Goal: Information Seeking & Learning: Learn about a topic

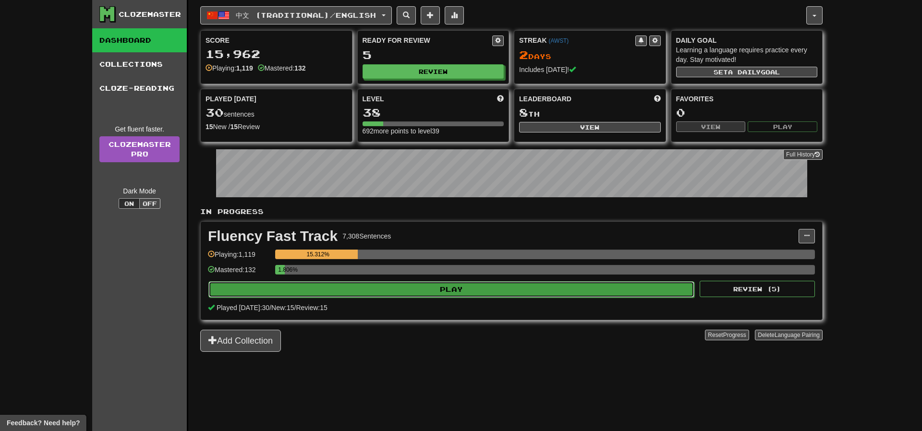
click at [435, 285] on button "Play" at bounding box center [451, 289] width 486 height 16
select select "**"
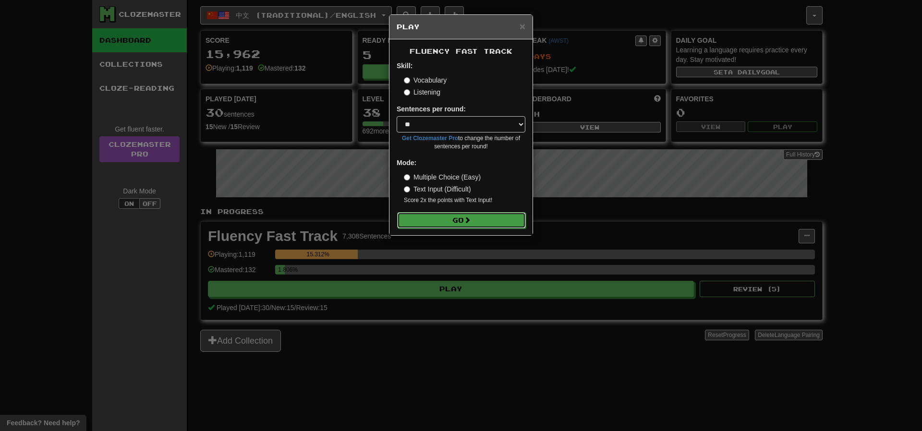
click at [444, 222] on button "Go" at bounding box center [461, 220] width 129 height 16
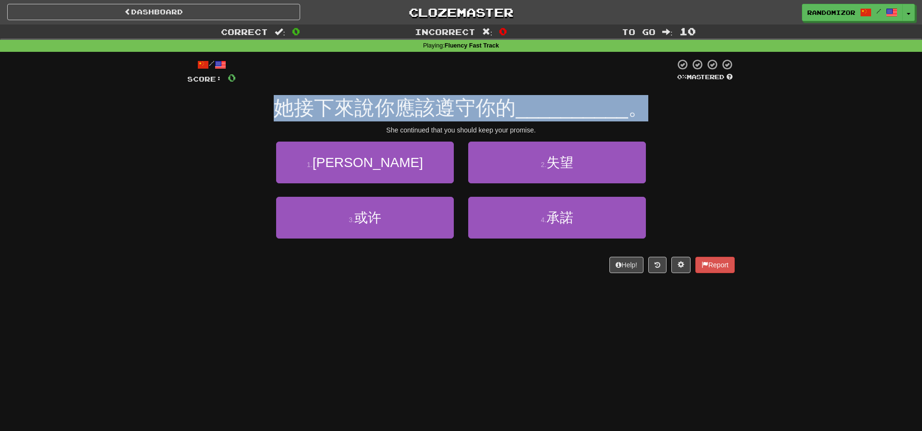
drag, startPoint x: 276, startPoint y: 112, endPoint x: 647, endPoint y: 107, distance: 371.5
click at [647, 107] on div "她接下來說你應該遵守你的 __________ 。" at bounding box center [460, 108] width 547 height 26
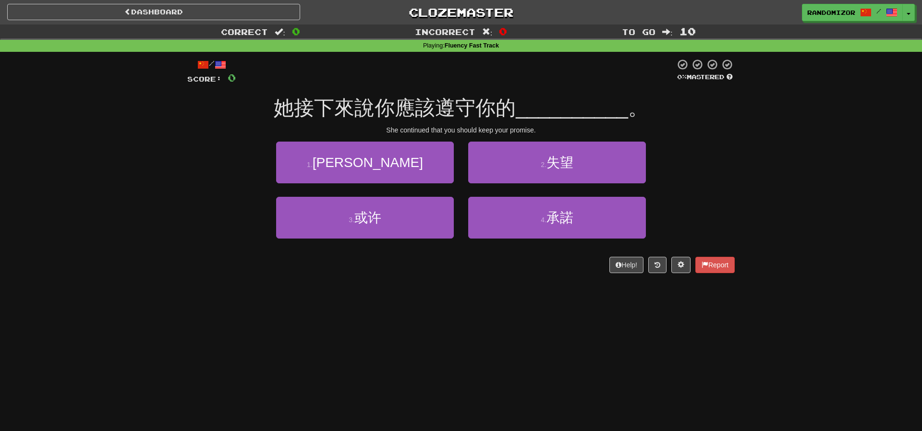
click at [702, 134] on div "She continued that you should keep your promise." at bounding box center [460, 130] width 547 height 10
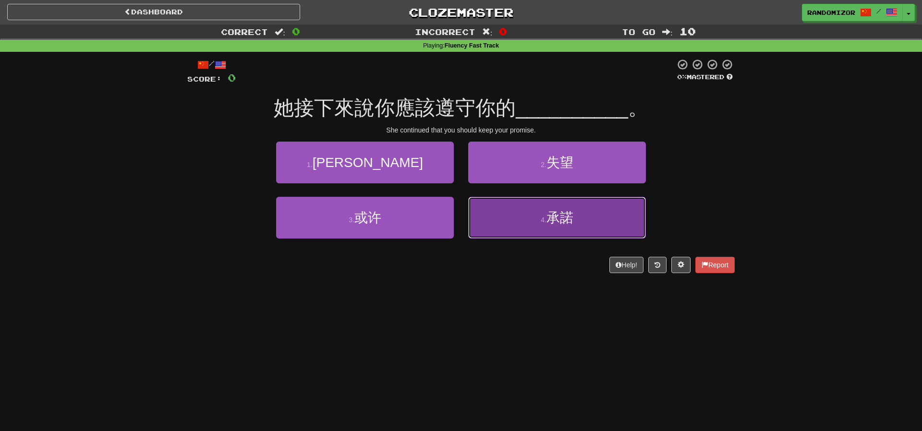
click at [554, 216] on span "承諾" at bounding box center [559, 217] width 27 height 15
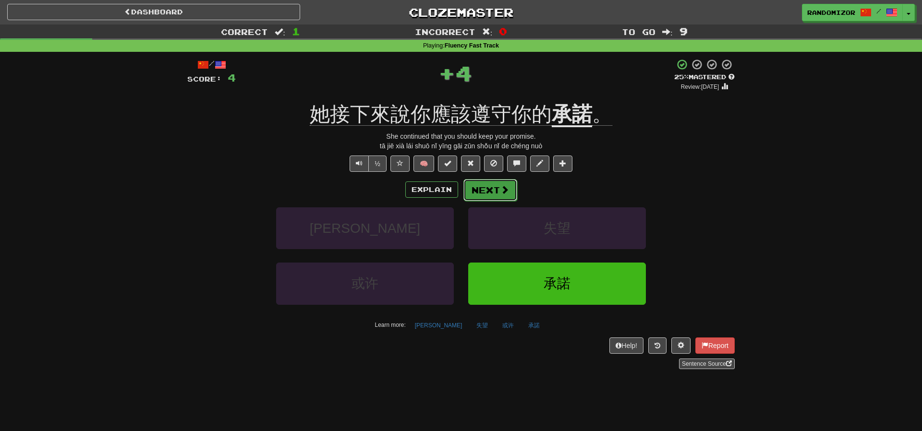
click at [495, 189] on button "Next" at bounding box center [490, 190] width 54 height 22
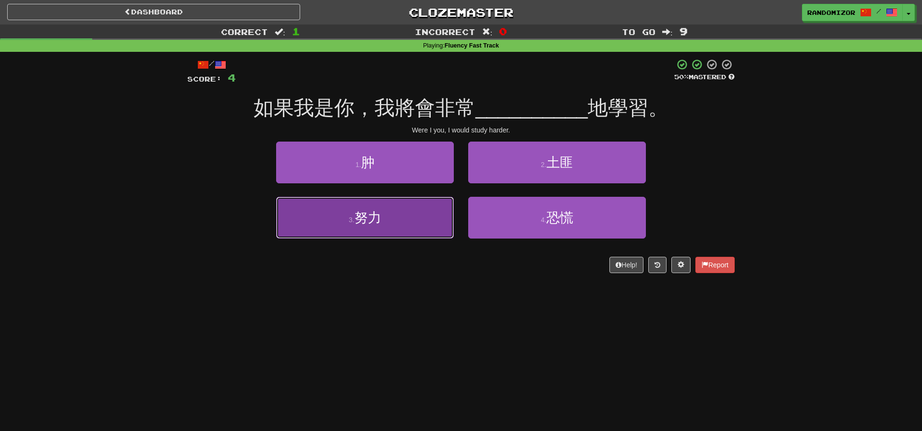
click at [409, 228] on button "3 . 努力" at bounding box center [365, 218] width 178 height 42
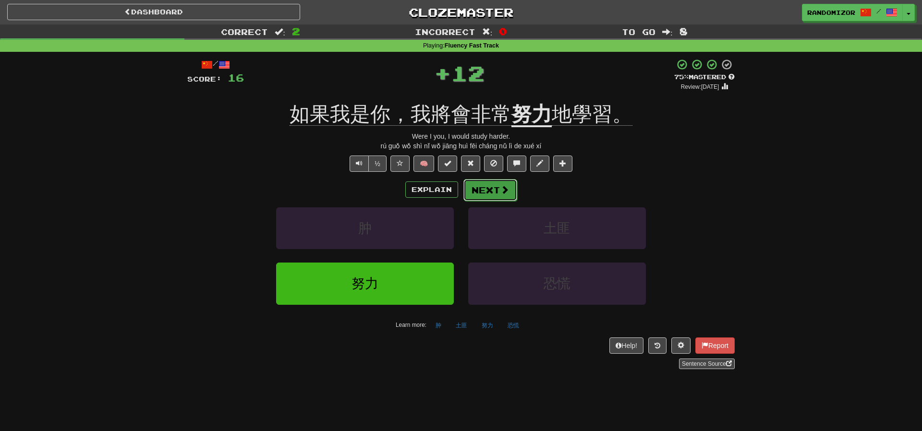
click at [491, 192] on button "Next" at bounding box center [490, 190] width 54 height 22
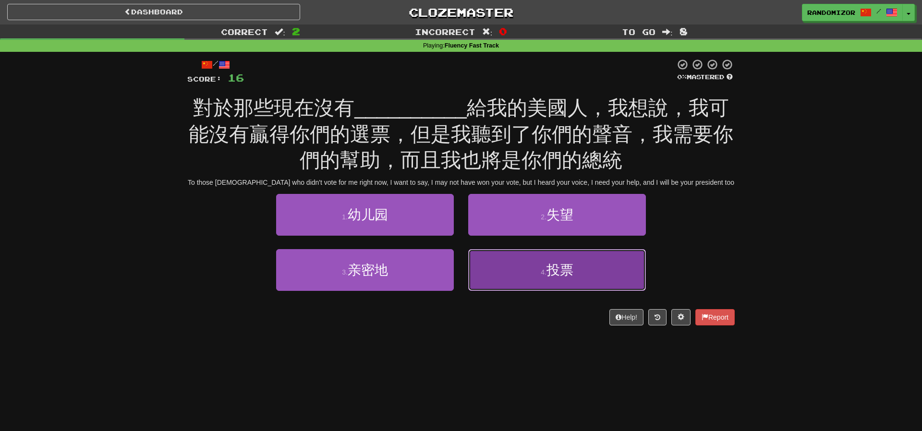
click at [503, 258] on button "4 . 投票" at bounding box center [557, 270] width 178 height 42
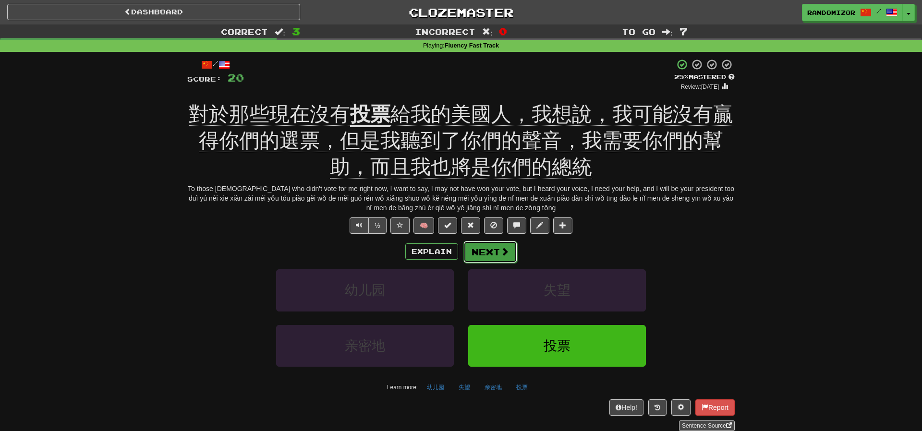
click at [495, 251] on button "Next" at bounding box center [490, 252] width 54 height 22
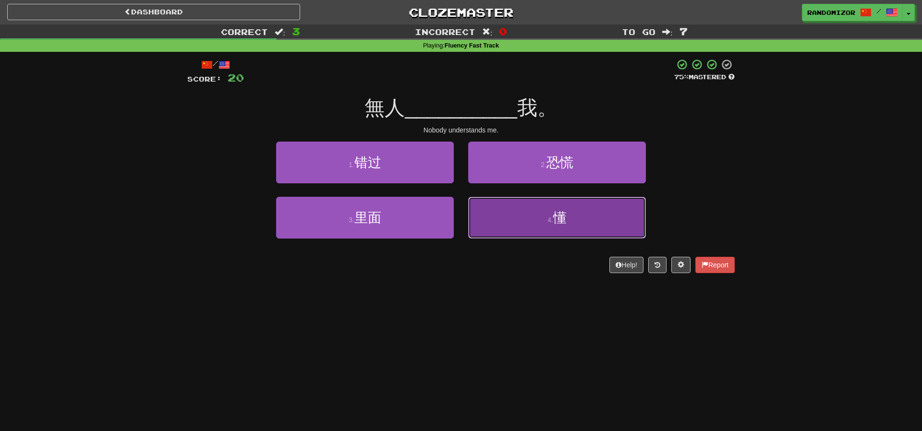
click at [516, 221] on button "4 . 懂" at bounding box center [557, 218] width 178 height 42
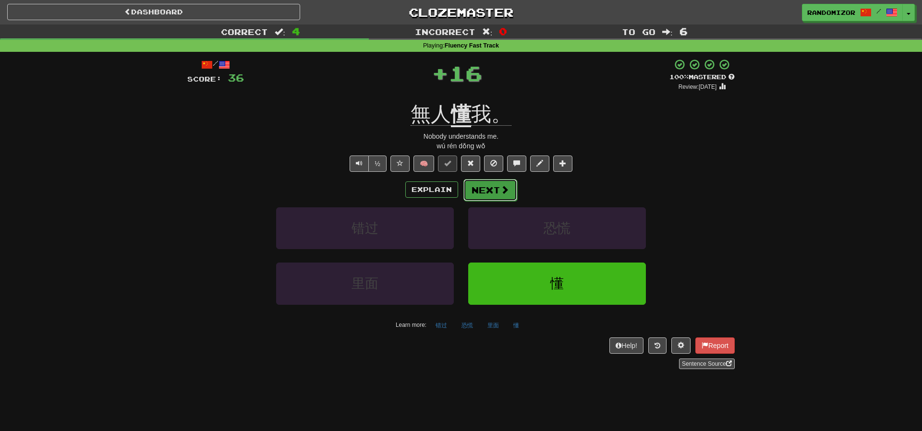
click at [497, 186] on button "Next" at bounding box center [490, 190] width 54 height 22
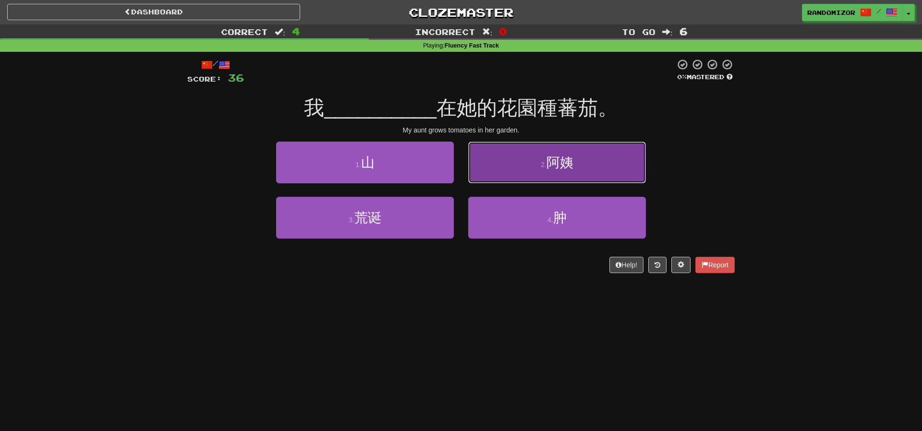
click at [515, 163] on button "2 . 阿姨" at bounding box center [557, 163] width 178 height 42
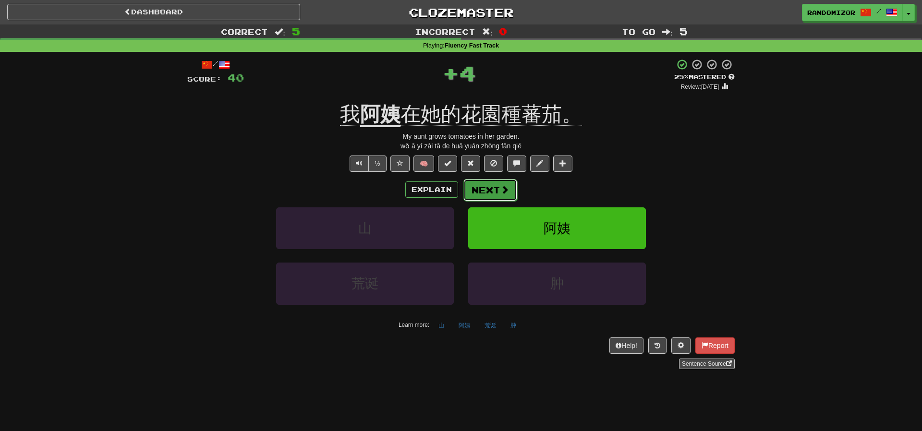
click at [487, 191] on button "Next" at bounding box center [490, 190] width 54 height 22
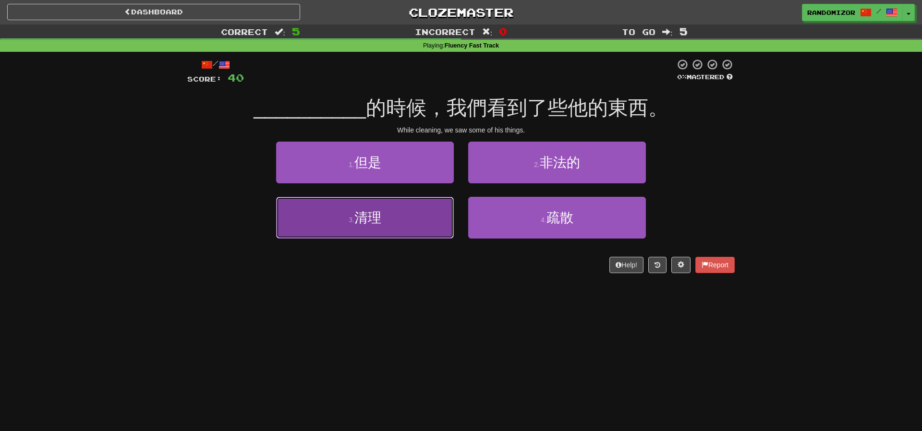
click at [430, 228] on button "3 . 清理" at bounding box center [365, 218] width 178 height 42
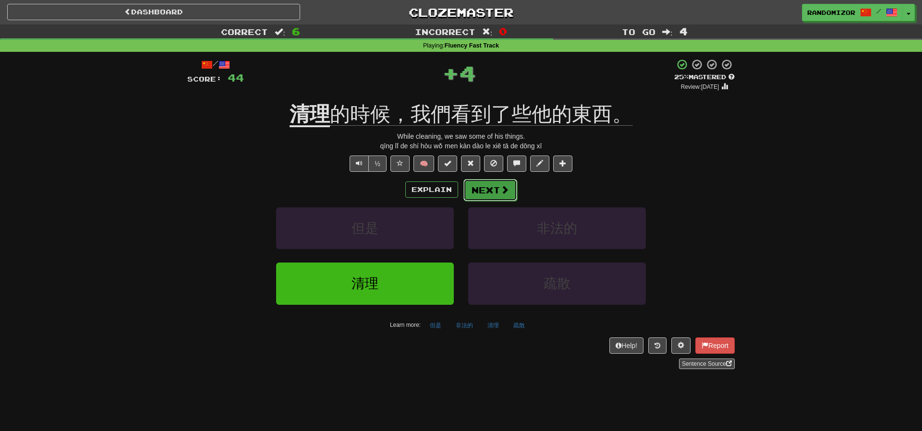
click at [496, 195] on button "Next" at bounding box center [490, 190] width 54 height 22
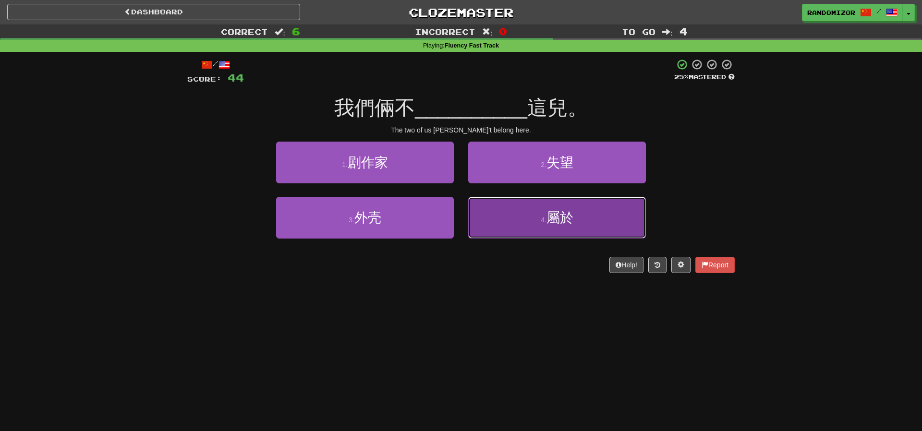
click at [522, 219] on button "4 . 屬於" at bounding box center [557, 218] width 178 height 42
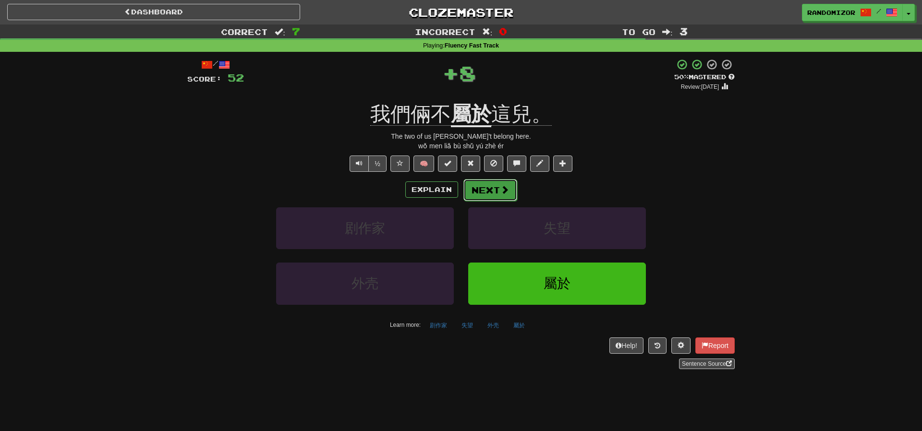
click at [488, 195] on button "Next" at bounding box center [490, 190] width 54 height 22
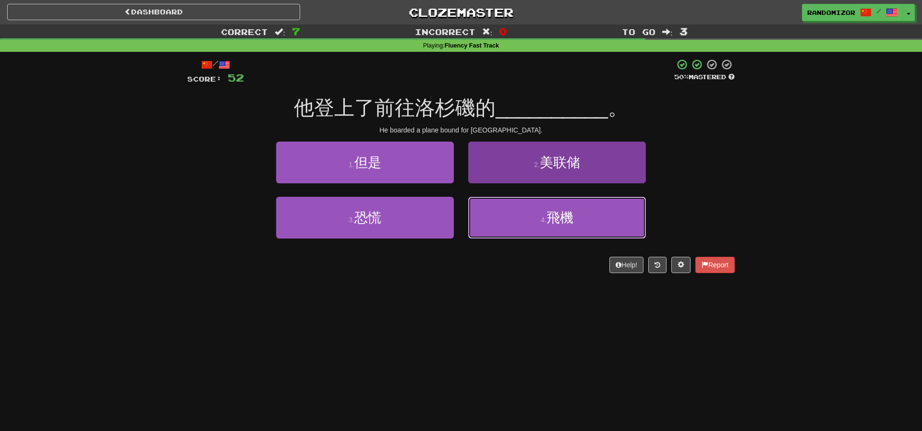
drag, startPoint x: 507, startPoint y: 211, endPoint x: 503, endPoint y: 211, distance: 4.8
click at [507, 211] on button "4 . 飛機" at bounding box center [557, 218] width 178 height 42
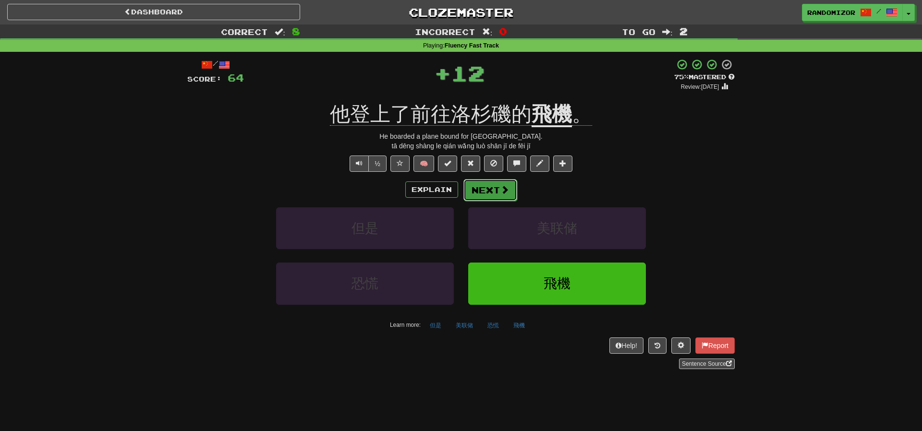
click at [486, 181] on button "Next" at bounding box center [490, 190] width 54 height 22
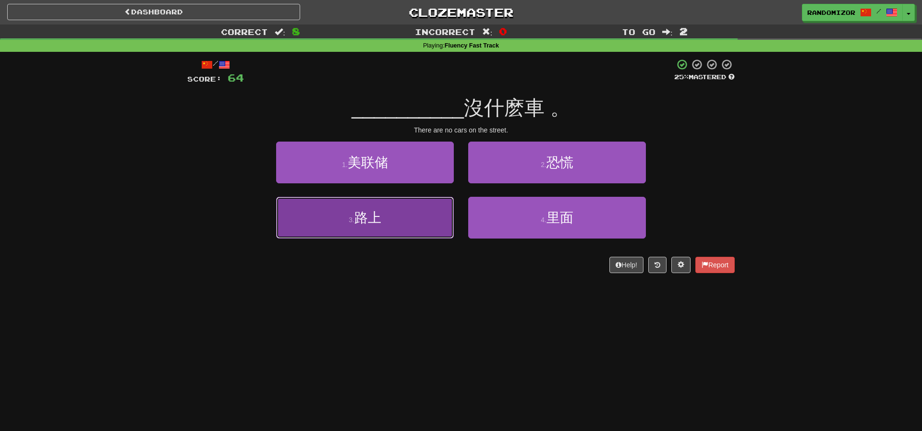
click at [406, 216] on button "3 . 路上" at bounding box center [365, 218] width 178 height 42
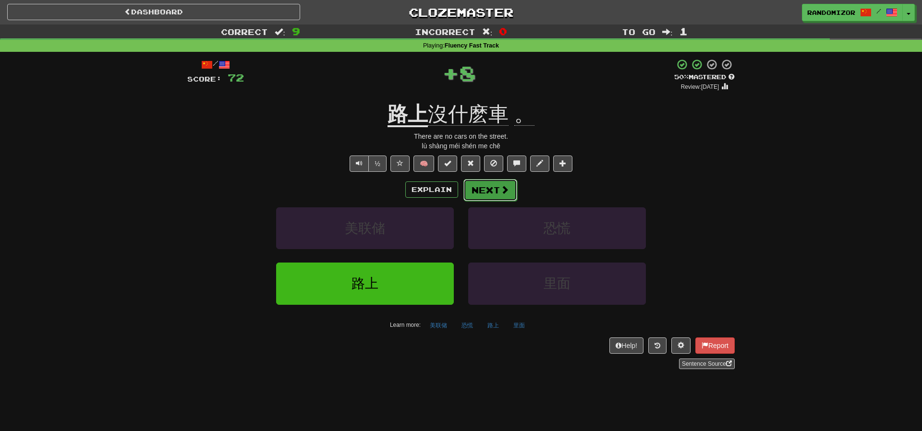
click at [495, 180] on button "Next" at bounding box center [490, 190] width 54 height 22
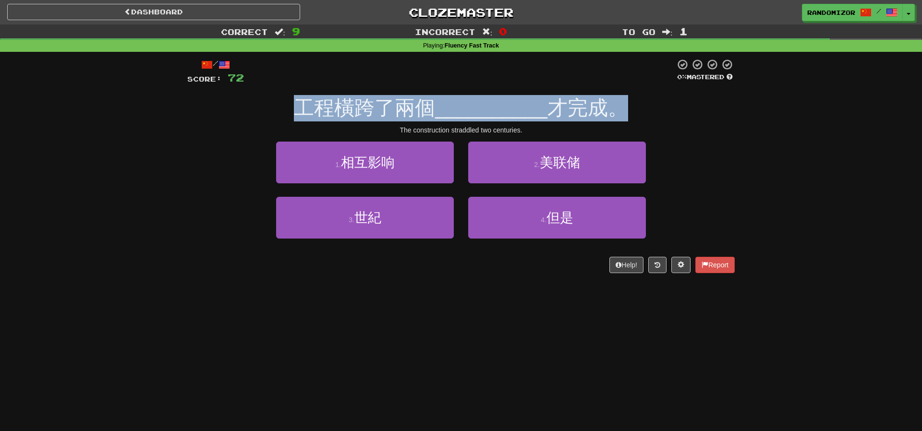
drag, startPoint x: 293, startPoint y: 106, endPoint x: 750, endPoint y: 107, distance: 457.4
click at [750, 107] on div "Correct : 9 Incorrect : 0 To go : 1 Playing : Fluency Fast Track / Score: 72 0 …" at bounding box center [461, 155] width 922 height 262
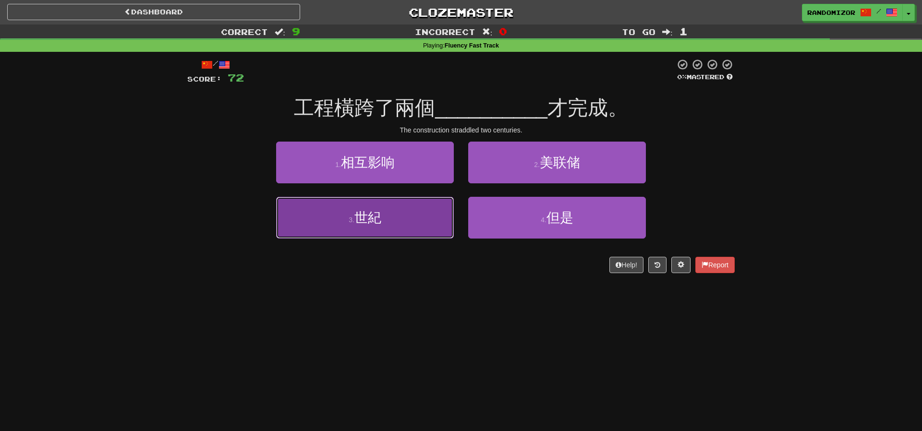
click at [408, 226] on button "3 . 世紀" at bounding box center [365, 218] width 178 height 42
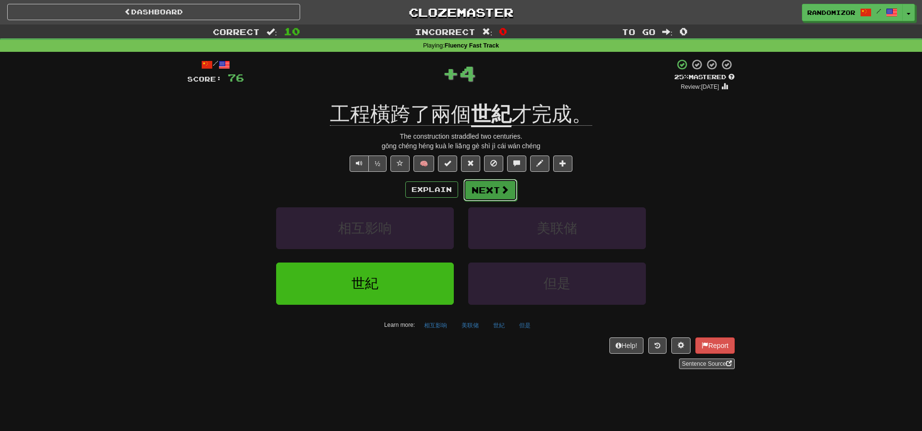
click at [479, 194] on button "Next" at bounding box center [490, 190] width 54 height 22
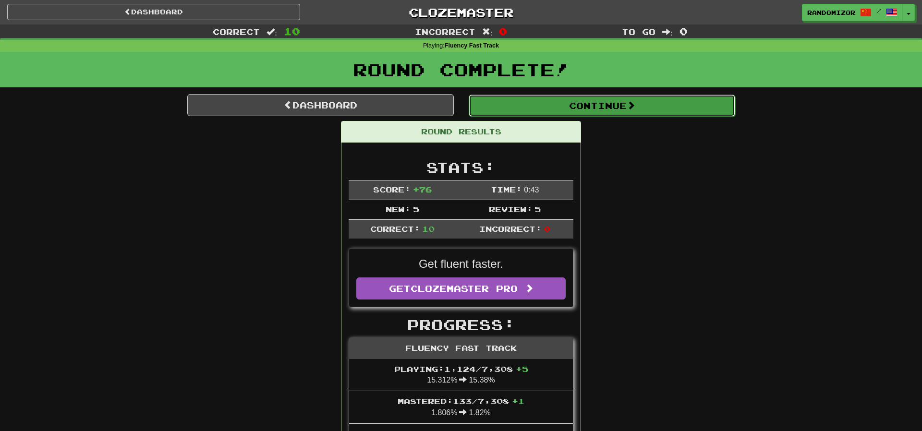
click at [597, 115] on button "Continue" at bounding box center [601, 106] width 266 height 22
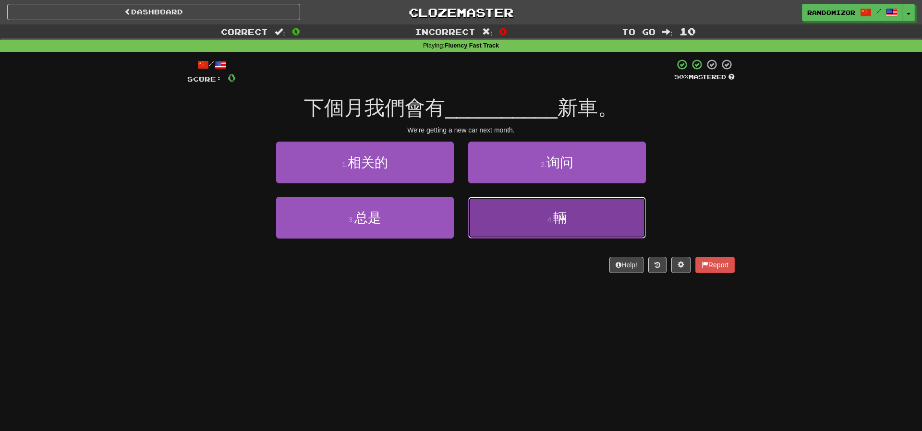
click at [499, 216] on button "4 . 輛" at bounding box center [557, 218] width 178 height 42
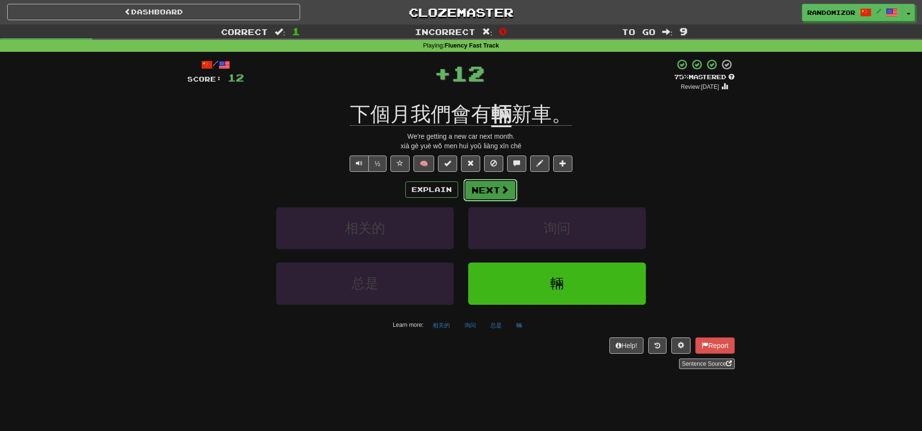
click at [499, 188] on button "Next" at bounding box center [490, 190] width 54 height 22
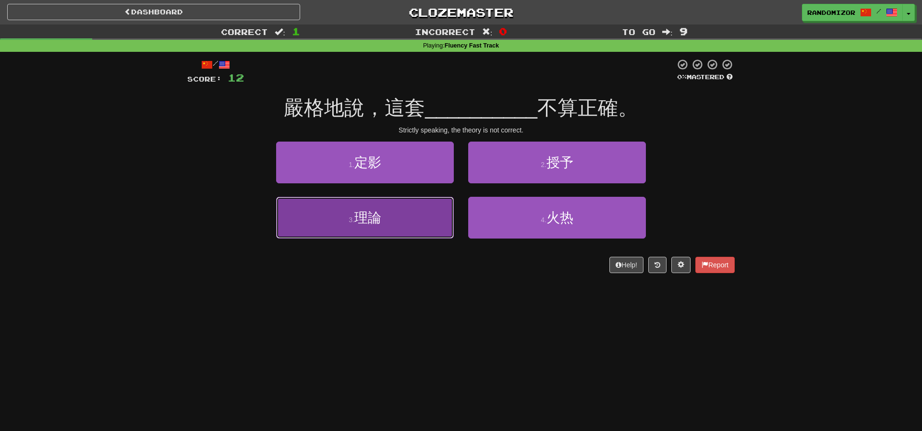
click at [390, 206] on button "3 . 理論" at bounding box center [365, 218] width 178 height 42
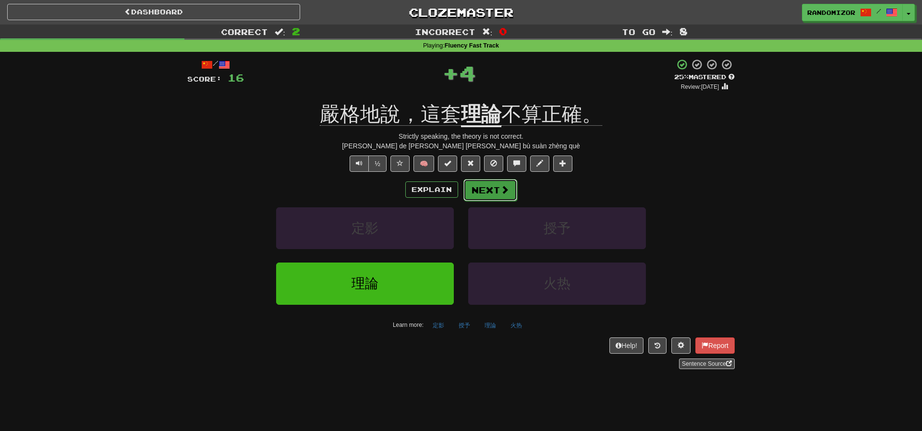
click at [479, 186] on button "Next" at bounding box center [490, 190] width 54 height 22
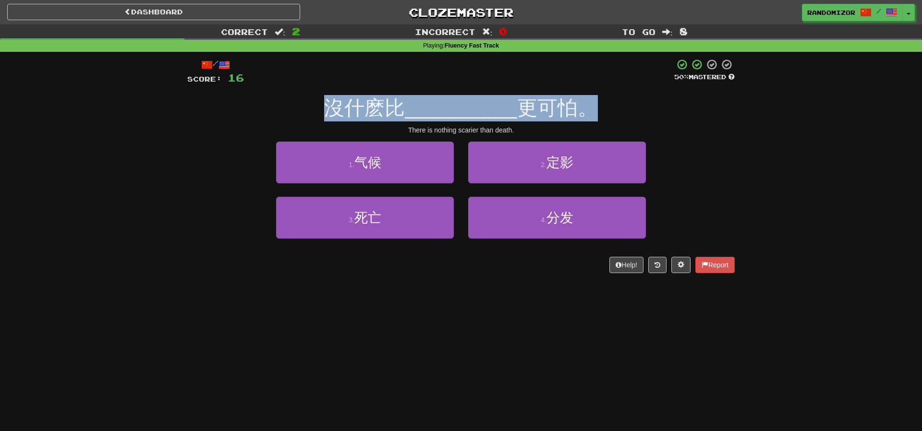
drag, startPoint x: 337, startPoint y: 114, endPoint x: 630, endPoint y: 114, distance: 293.3
click at [630, 114] on div "沒什麽比 __________ 更可怕。" at bounding box center [460, 108] width 547 height 26
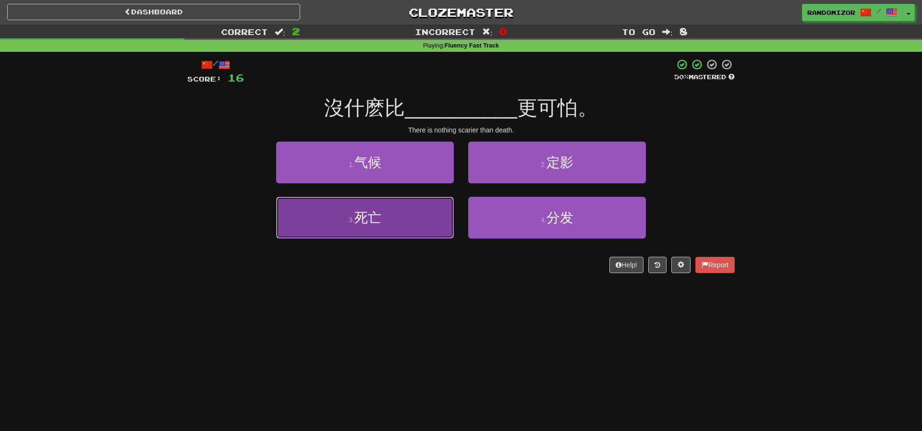
click at [427, 224] on button "3 . 死亡" at bounding box center [365, 218] width 178 height 42
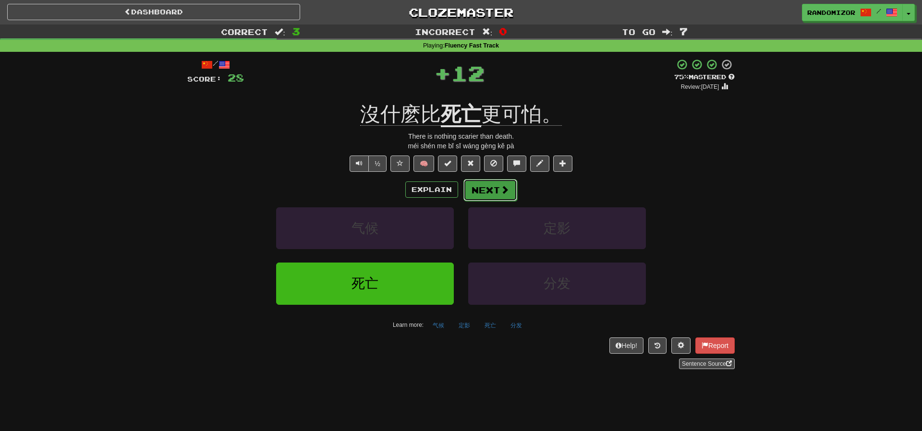
click at [492, 189] on button "Next" at bounding box center [490, 190] width 54 height 22
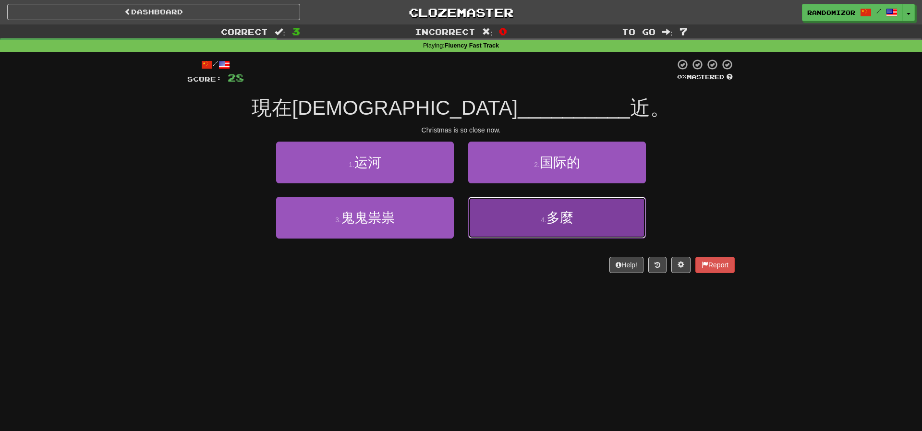
click at [490, 214] on button "4 . 多麼" at bounding box center [557, 218] width 178 height 42
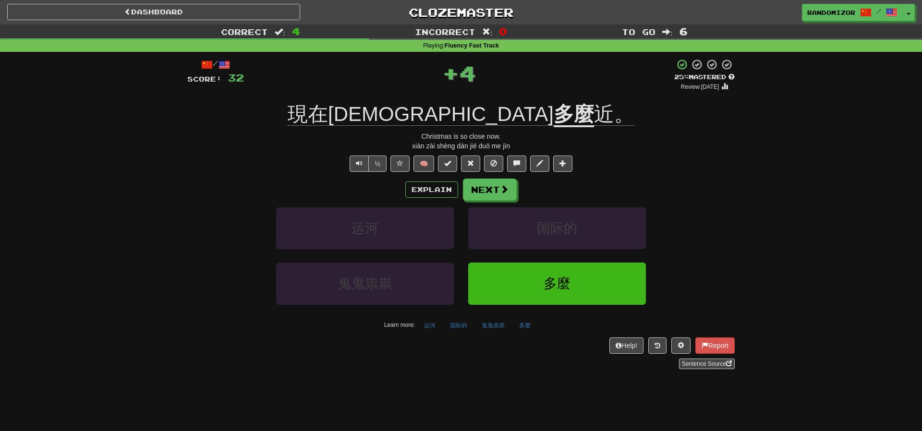
click at [492, 178] on div "/ Score: 32 + 4 25 % Mastered Review: 2025-08-19 現在聖誕節 多麼 近。 Christmas is so cl…" at bounding box center [460, 214] width 547 height 311
click at [495, 184] on button "Next" at bounding box center [490, 190] width 54 height 22
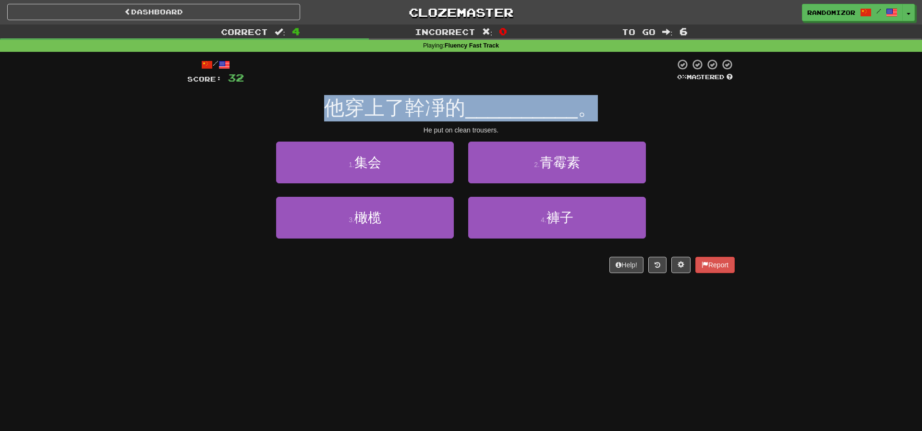
drag, startPoint x: 332, startPoint y: 114, endPoint x: 649, endPoint y: 115, distance: 317.3
click at [649, 115] on div "他穿上了幹凈的 __________ 。" at bounding box center [460, 108] width 547 height 26
drag, startPoint x: 649, startPoint y: 115, endPoint x: 674, endPoint y: 131, distance: 29.3
click at [649, 115] on div "他穿上了幹凈的 __________ 。" at bounding box center [460, 108] width 547 height 26
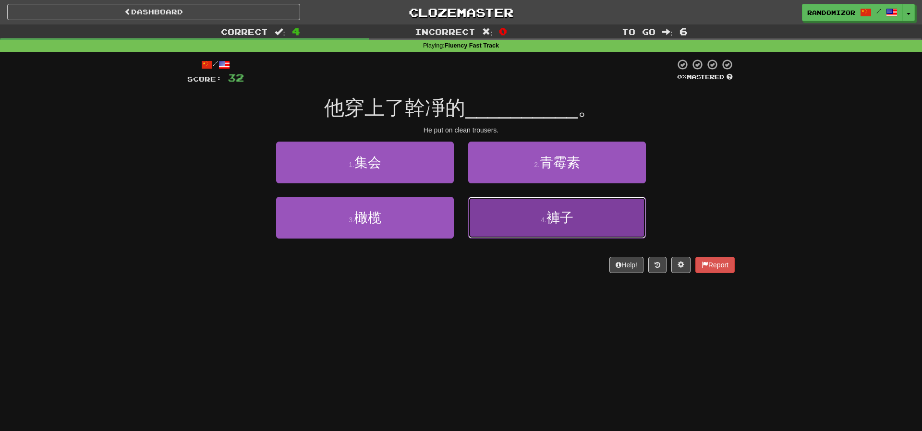
click at [531, 216] on button "4 . 褲子" at bounding box center [557, 218] width 178 height 42
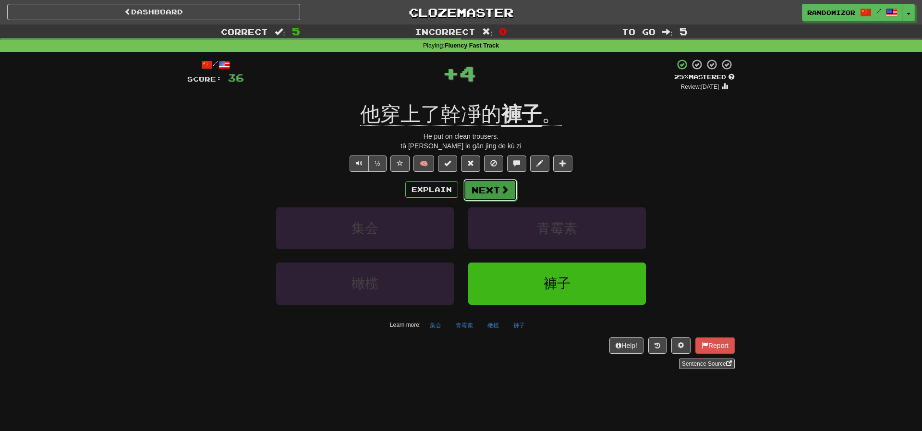
click at [499, 186] on button "Next" at bounding box center [490, 190] width 54 height 22
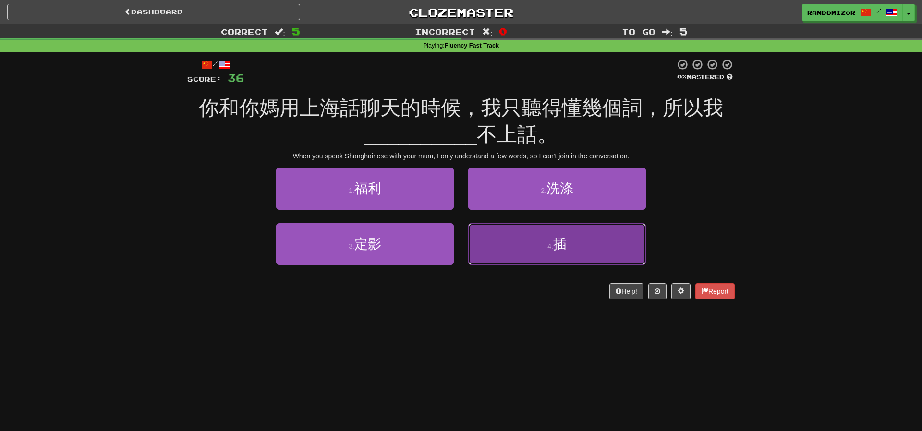
click at [502, 247] on button "4 . 插" at bounding box center [557, 244] width 178 height 42
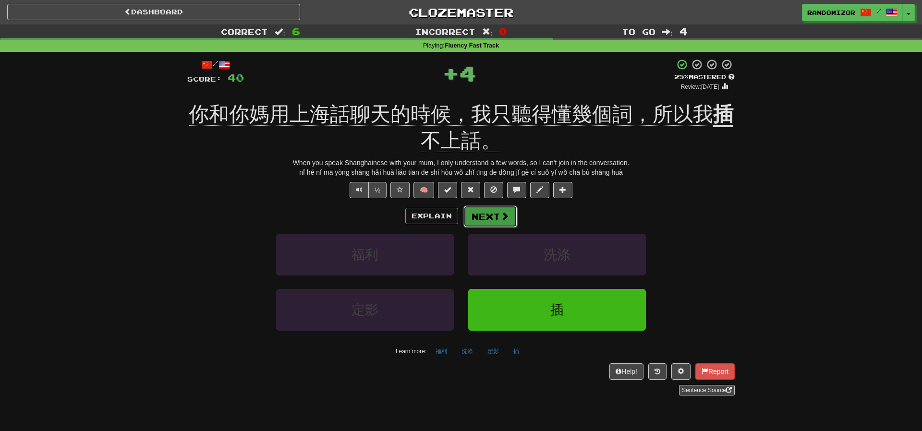
click at [493, 215] on button "Next" at bounding box center [490, 216] width 54 height 22
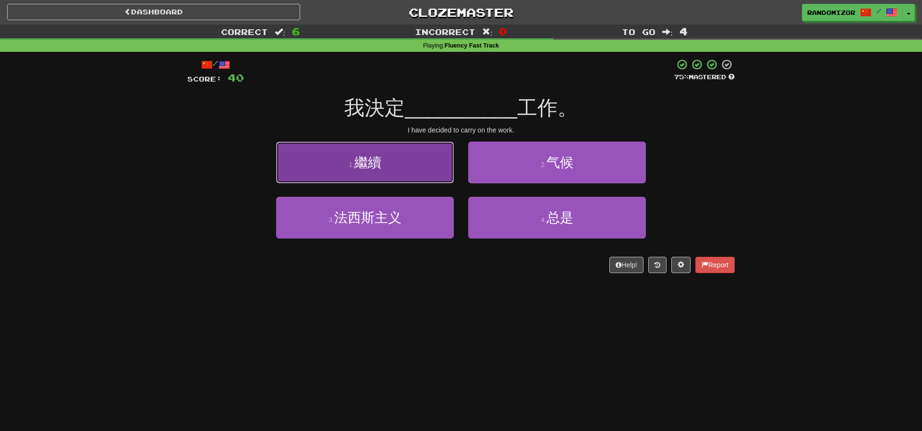
click at [394, 174] on button "1 . 繼續" at bounding box center [365, 163] width 178 height 42
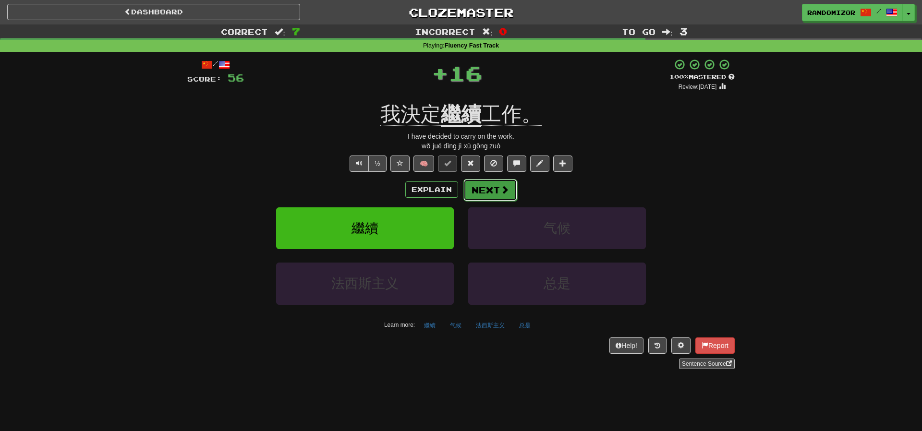
click at [487, 187] on button "Next" at bounding box center [490, 190] width 54 height 22
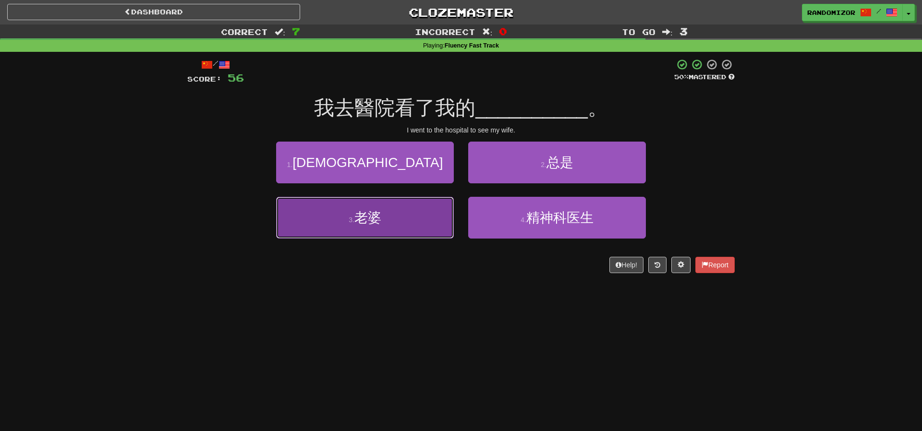
click at [428, 213] on button "3 . 老婆" at bounding box center [365, 218] width 178 height 42
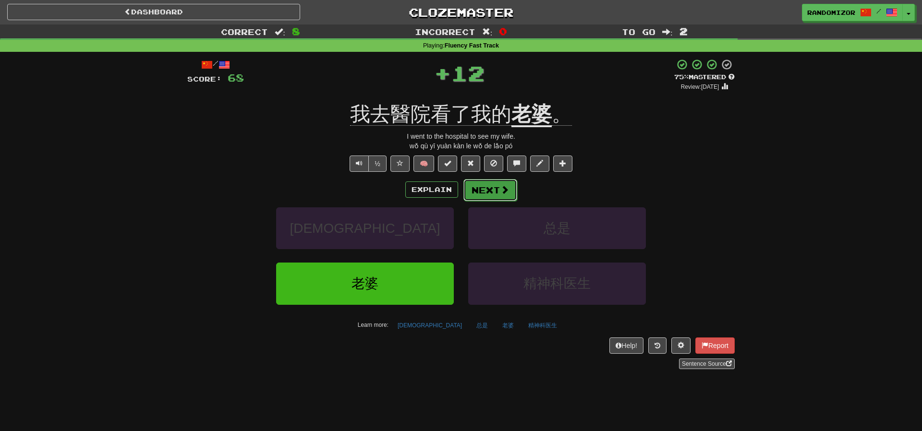
click at [486, 187] on button "Next" at bounding box center [490, 190] width 54 height 22
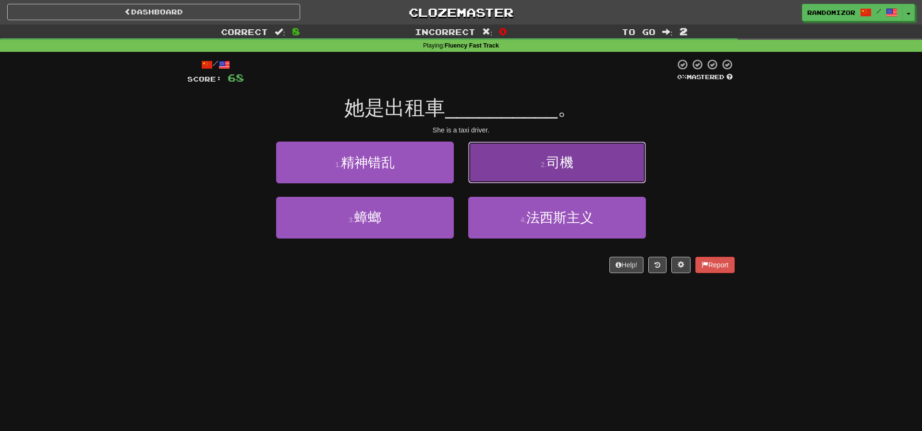
click at [514, 163] on button "2 . 司機" at bounding box center [557, 163] width 178 height 42
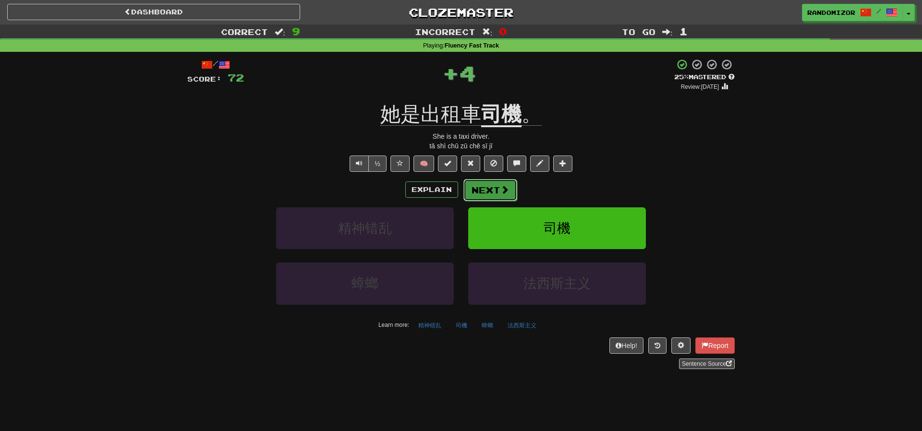
click at [503, 186] on span at bounding box center [504, 189] width 9 height 9
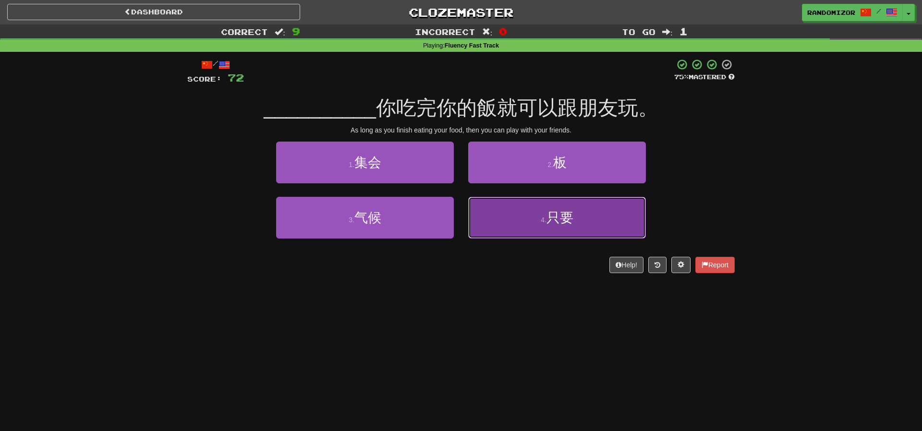
click at [501, 220] on button "4 . 只要" at bounding box center [557, 218] width 178 height 42
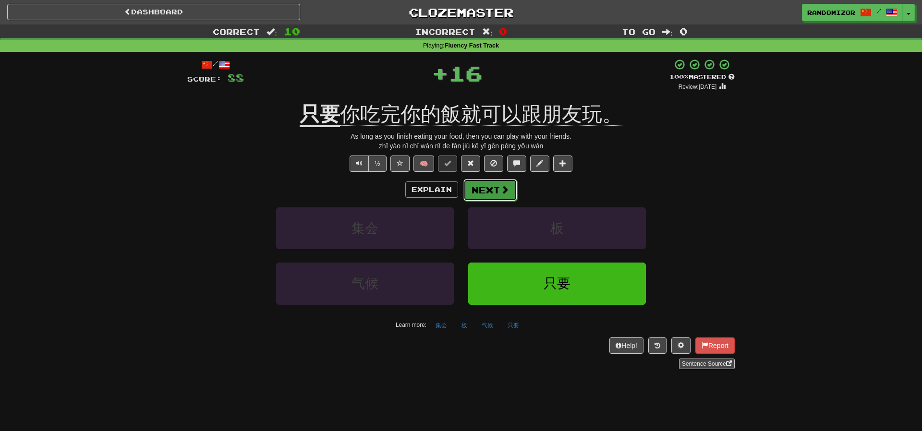
click at [488, 193] on button "Next" at bounding box center [490, 190] width 54 height 22
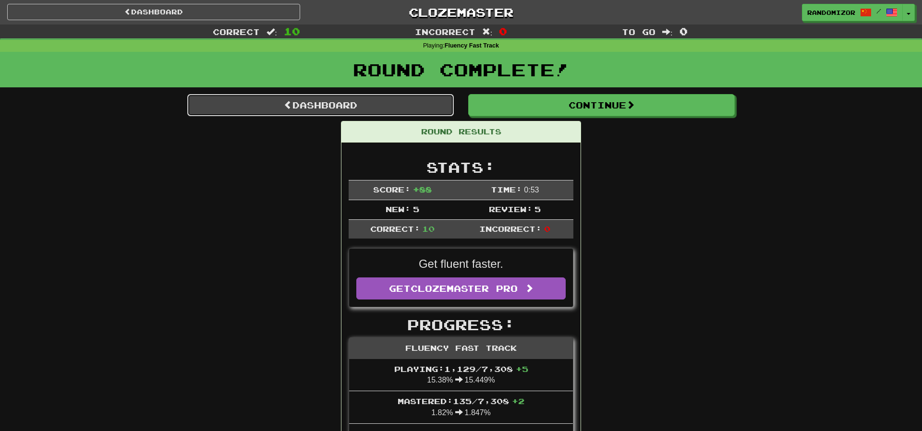
click at [344, 106] on link "Dashboard" at bounding box center [320, 105] width 266 height 22
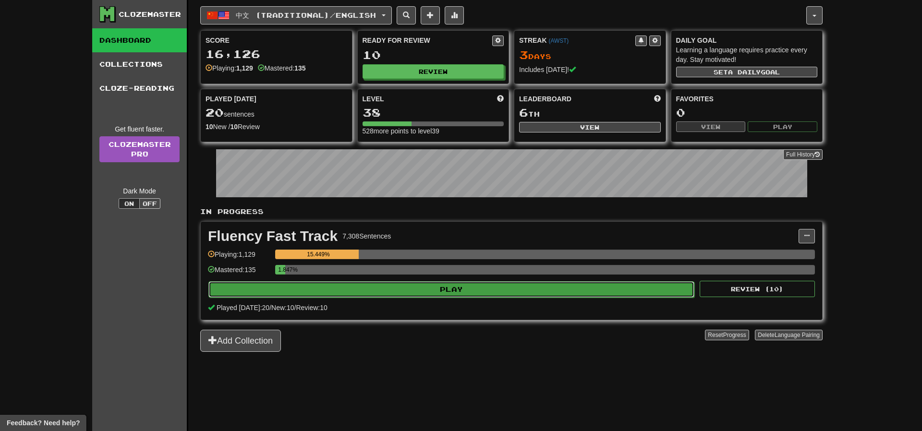
click at [460, 287] on button "Play" at bounding box center [451, 289] width 486 height 16
select select "**"
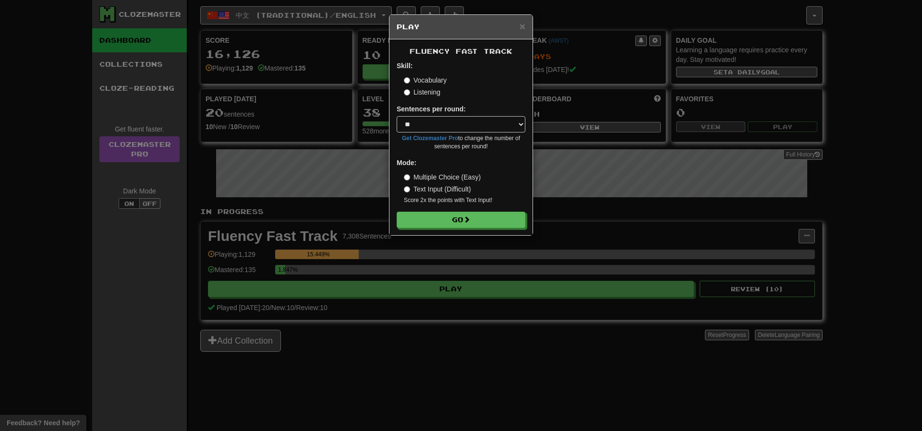
click at [425, 93] on label "Listening" at bounding box center [422, 92] width 36 height 10
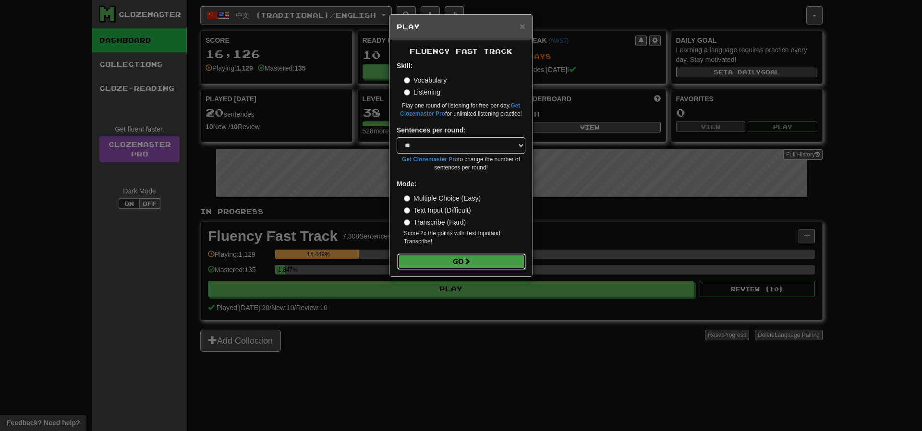
click at [458, 257] on button "Go" at bounding box center [461, 261] width 129 height 16
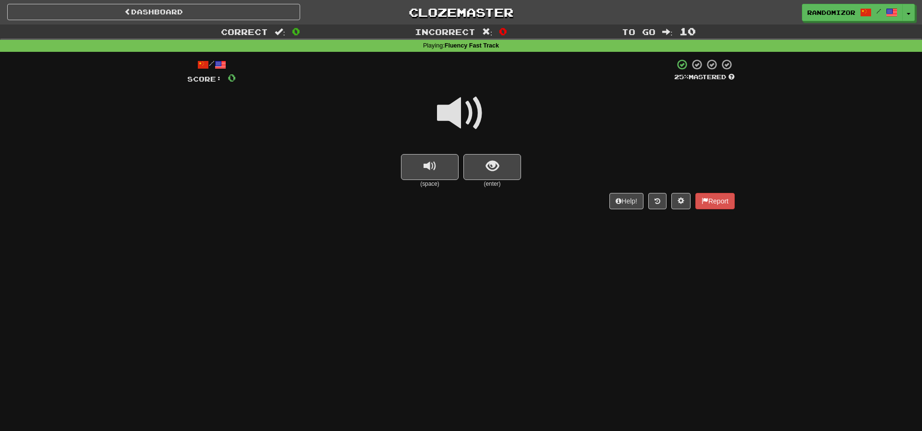
click at [462, 112] on span at bounding box center [461, 113] width 48 height 48
click at [481, 165] on button "show sentence" at bounding box center [492, 167] width 58 height 26
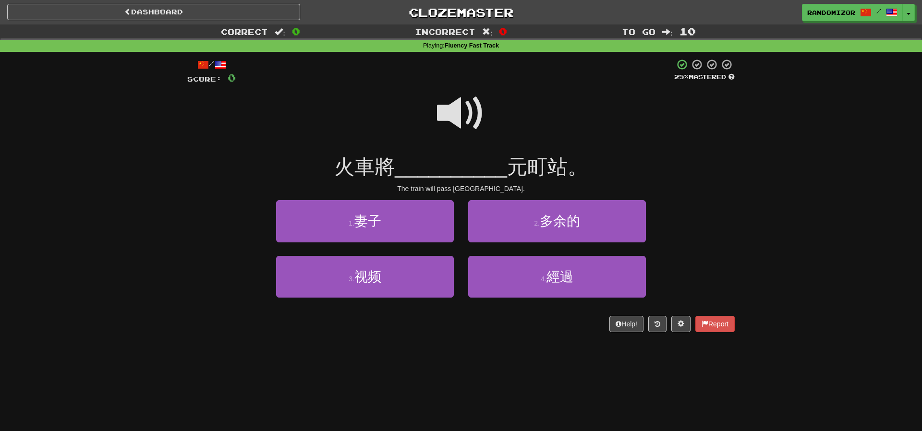
click at [454, 115] on span at bounding box center [461, 113] width 48 height 48
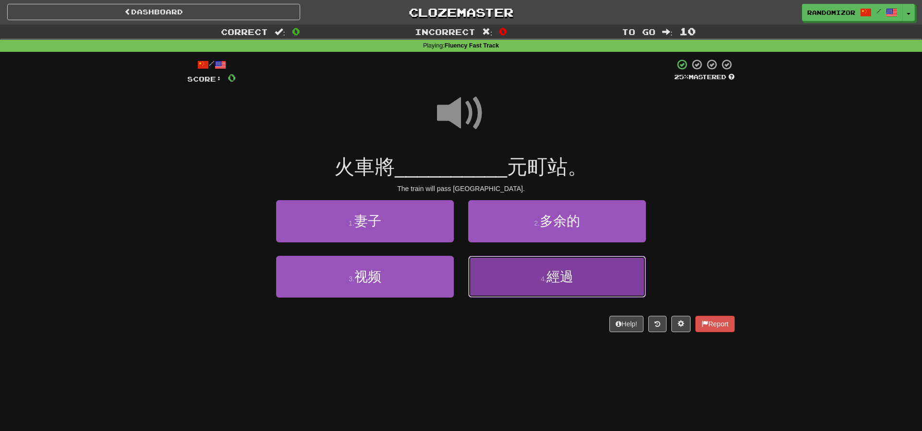
drag, startPoint x: 512, startPoint y: 276, endPoint x: 505, endPoint y: 261, distance: 16.8
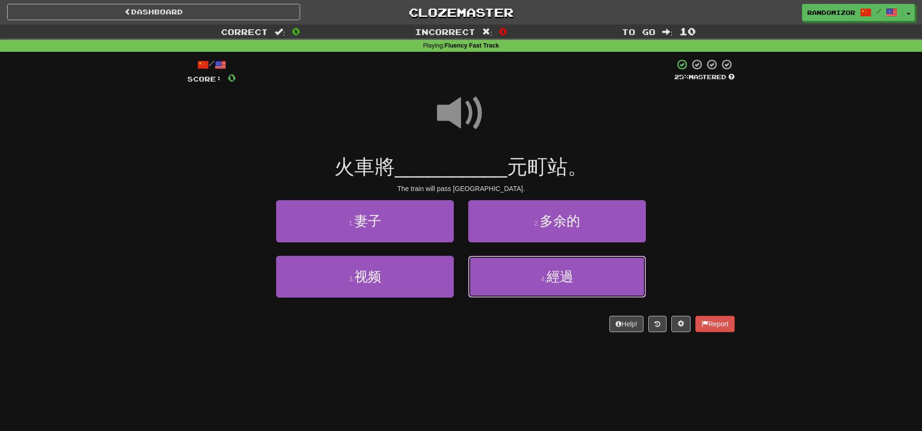
click at [512, 276] on button "4 . 經過" at bounding box center [557, 277] width 178 height 42
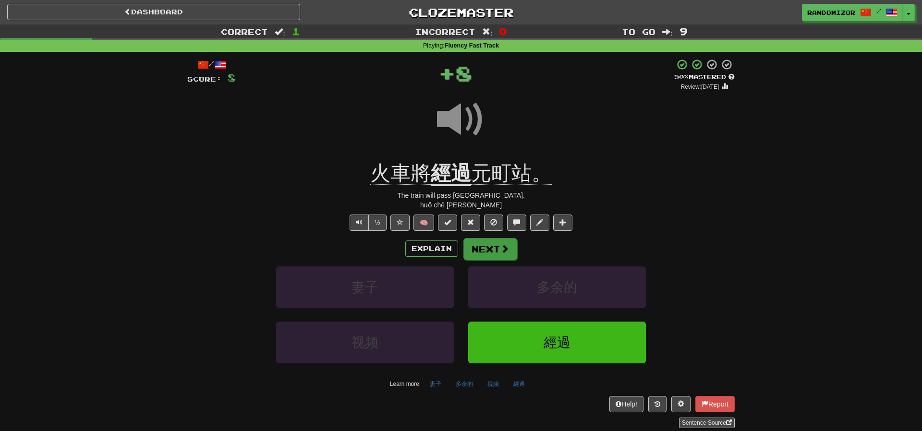
drag, startPoint x: 489, startPoint y: 236, endPoint x: 488, endPoint y: 242, distance: 5.8
click at [489, 236] on div "/ Score: 8 + 8 50 % Mastered Review: 2025-08-28 火車將 經過 元町站。 The train will pass…" at bounding box center [460, 243] width 547 height 369
click at [488, 244] on button "Next" at bounding box center [490, 249] width 54 height 22
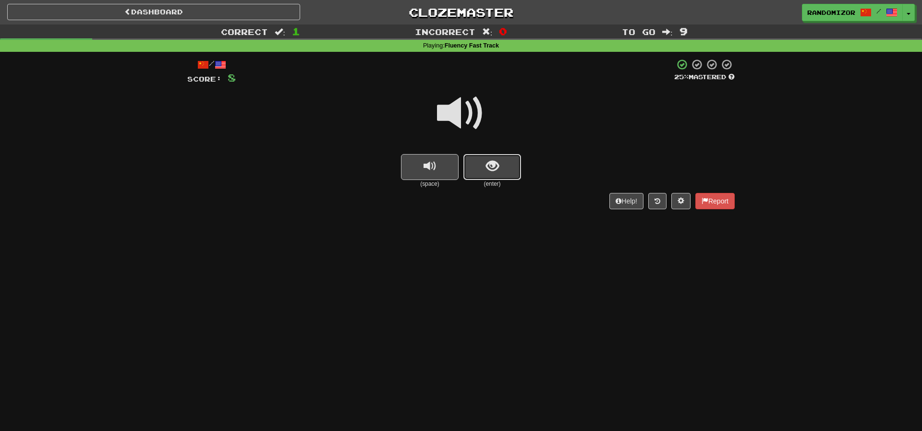
click at [484, 167] on button "show sentence" at bounding box center [492, 167] width 58 height 26
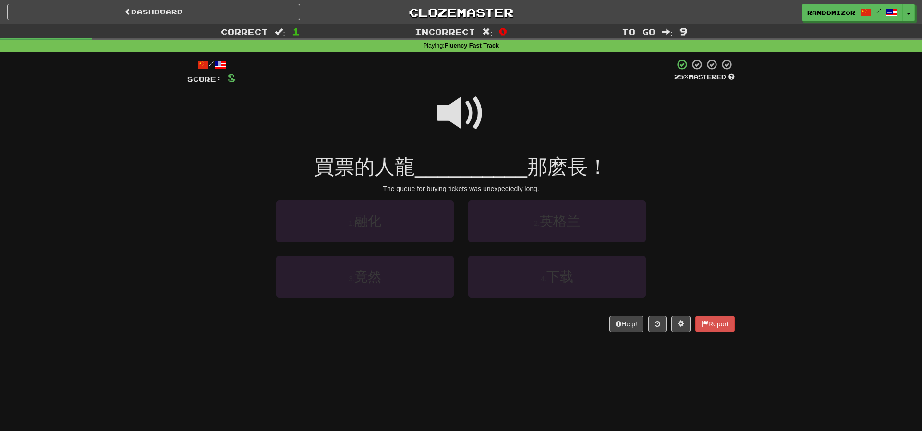
click at [459, 118] on span at bounding box center [461, 113] width 48 height 48
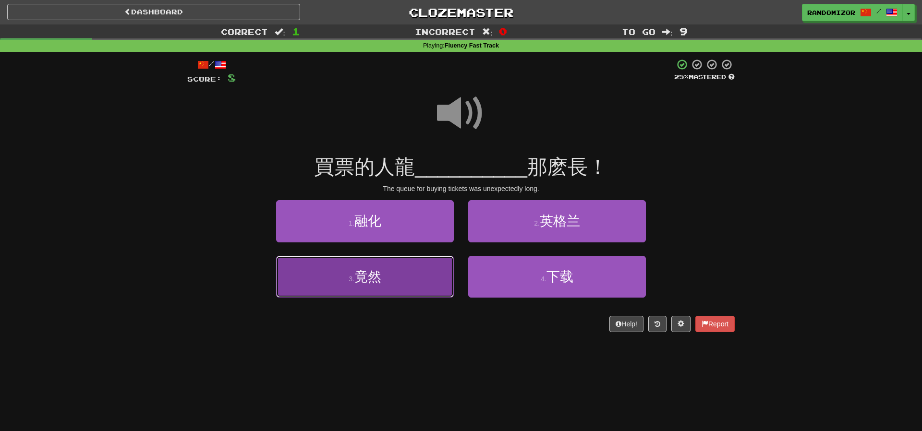
click at [421, 264] on button "3 . 竟然" at bounding box center [365, 277] width 178 height 42
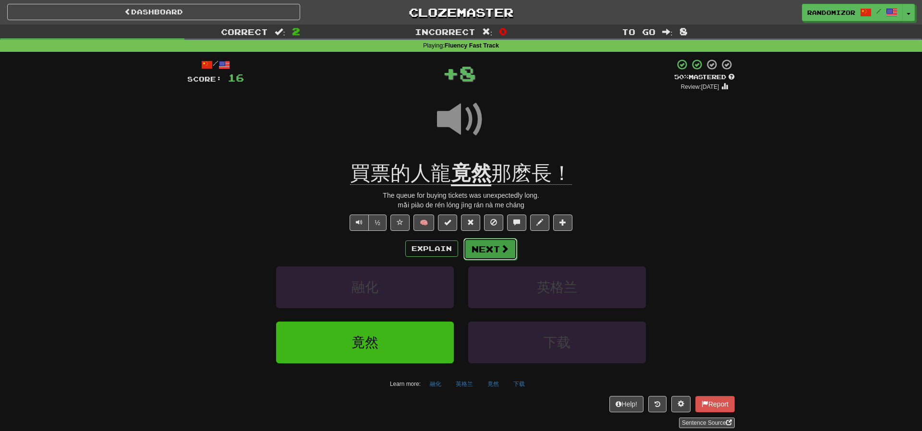
click at [478, 243] on button "Next" at bounding box center [490, 249] width 54 height 22
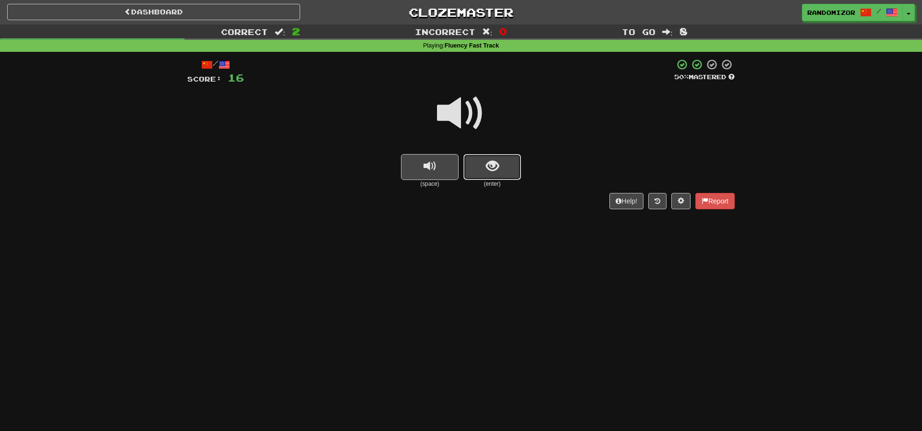
drag, startPoint x: 496, startPoint y: 169, endPoint x: 473, endPoint y: 134, distance: 41.7
click at [496, 169] on span "show sentence" at bounding box center [492, 166] width 13 height 13
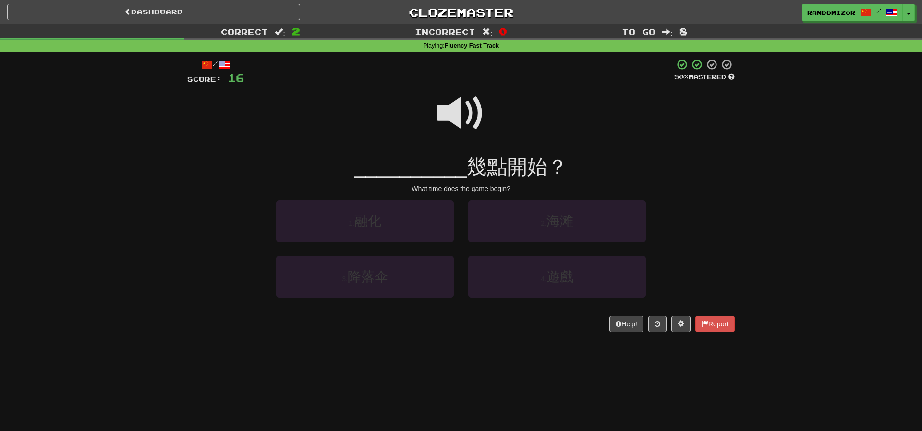
click at [470, 128] on span at bounding box center [461, 113] width 48 height 48
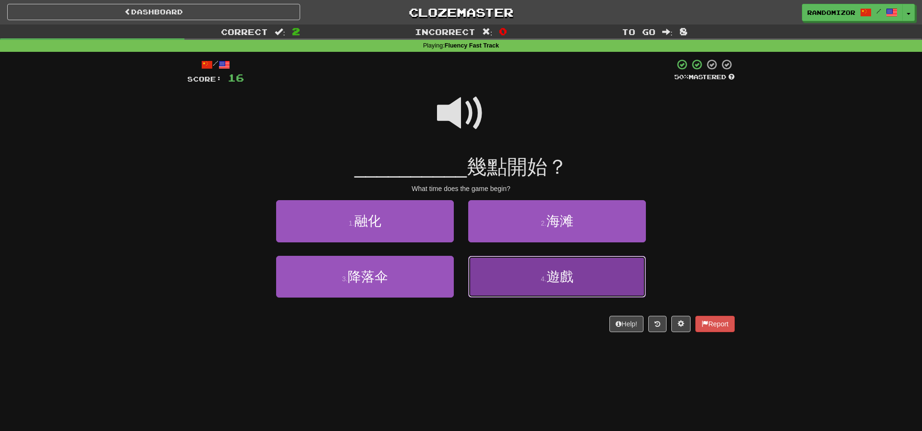
click at [504, 261] on button "4 . 遊戲" at bounding box center [557, 277] width 178 height 42
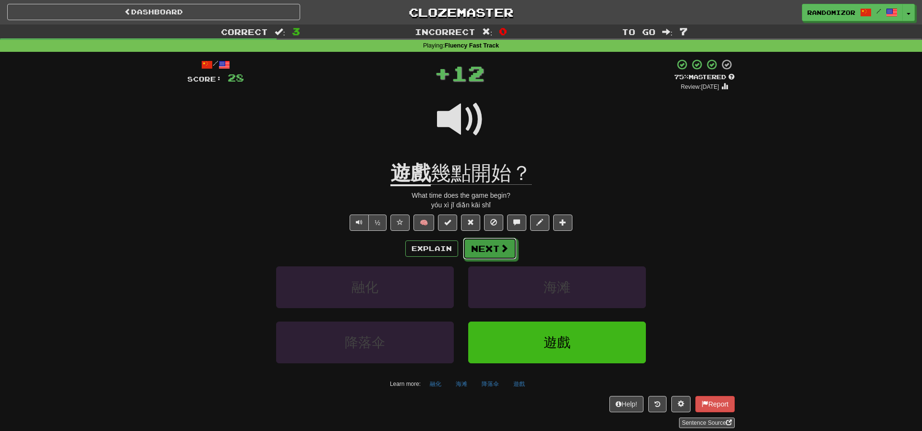
click at [492, 240] on button "Next" at bounding box center [490, 249] width 54 height 22
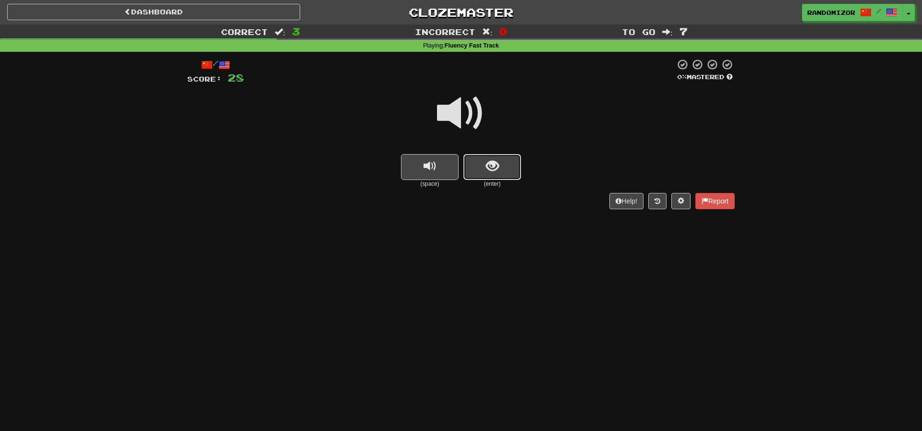
click at [488, 176] on button "show sentence" at bounding box center [492, 167] width 58 height 26
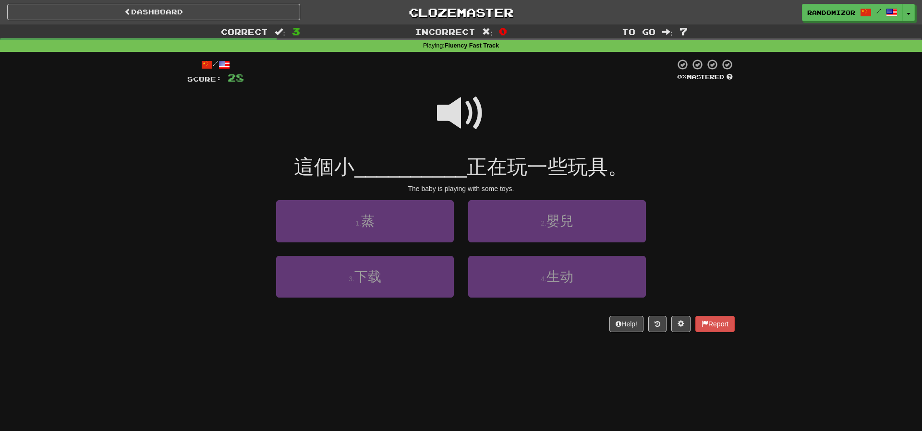
click at [465, 124] on span at bounding box center [461, 113] width 48 height 48
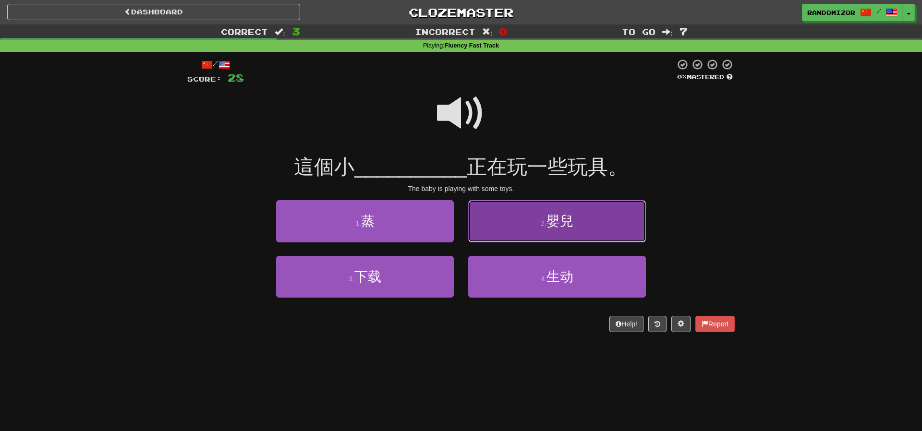
click at [510, 231] on button "2 . 嬰兒" at bounding box center [557, 221] width 178 height 42
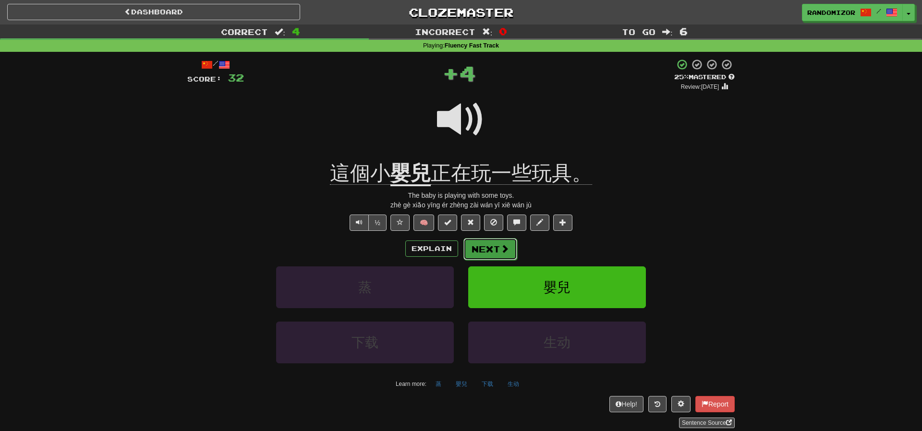
click at [482, 249] on button "Next" at bounding box center [490, 249] width 54 height 22
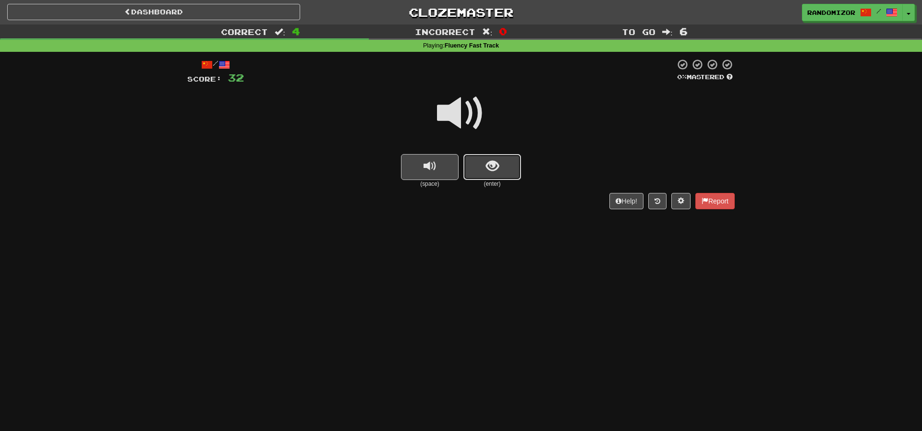
click at [495, 163] on span "show sentence" at bounding box center [492, 166] width 13 height 13
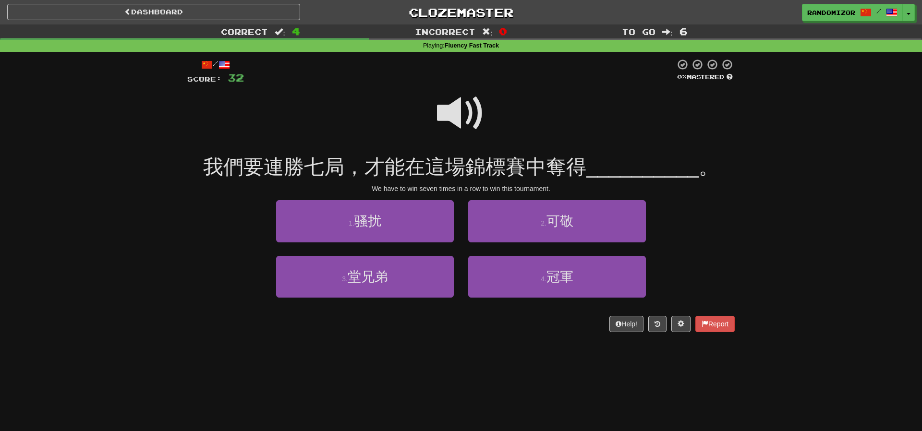
click at [466, 115] on span at bounding box center [461, 113] width 48 height 48
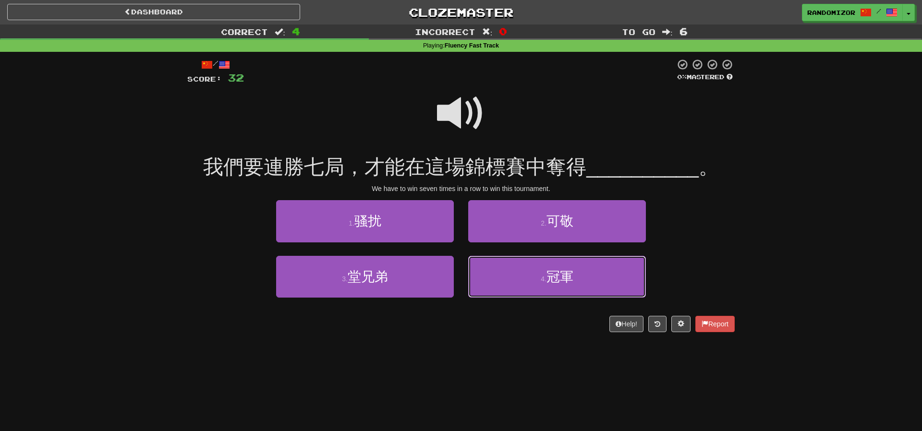
click at [495, 264] on button "4 . 冠軍" at bounding box center [557, 277] width 178 height 42
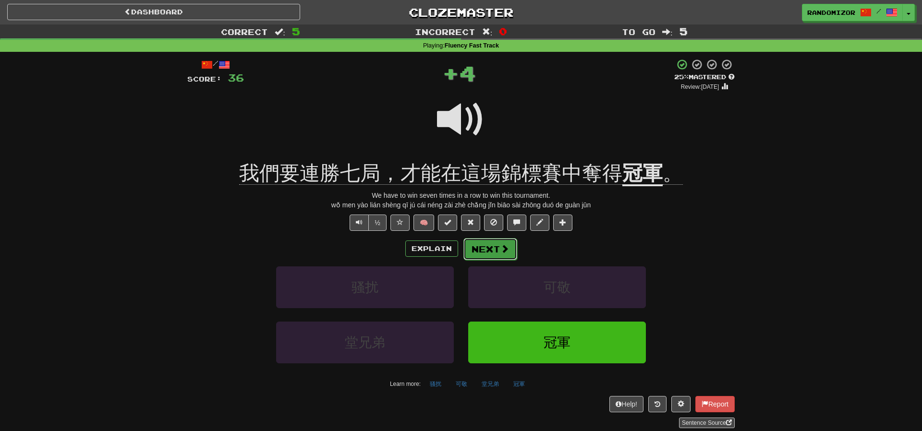
click at [504, 248] on span at bounding box center [504, 248] width 9 height 9
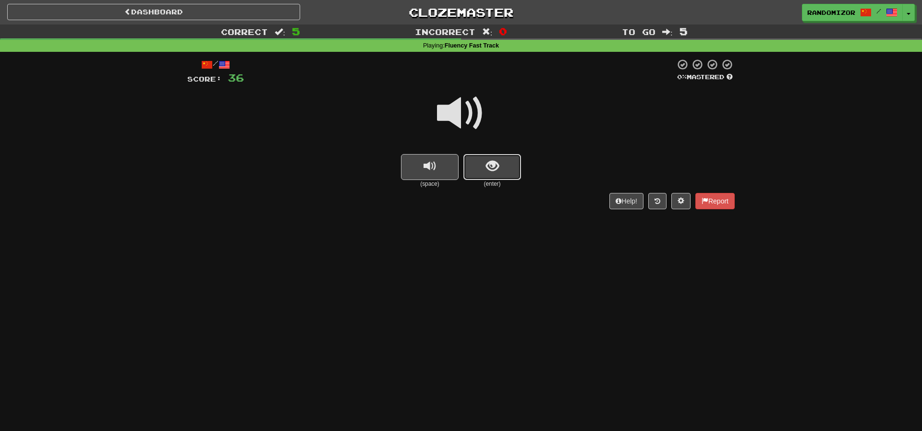
click at [477, 177] on button "show sentence" at bounding box center [492, 167] width 58 height 26
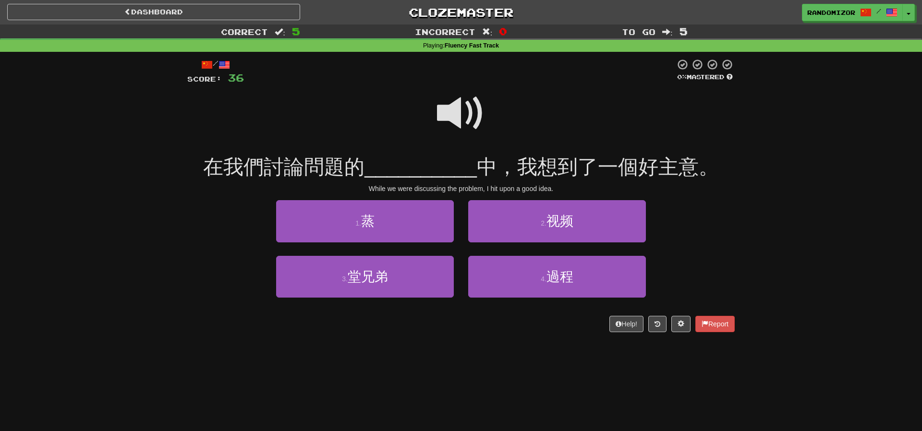
click at [474, 123] on span at bounding box center [461, 113] width 48 height 48
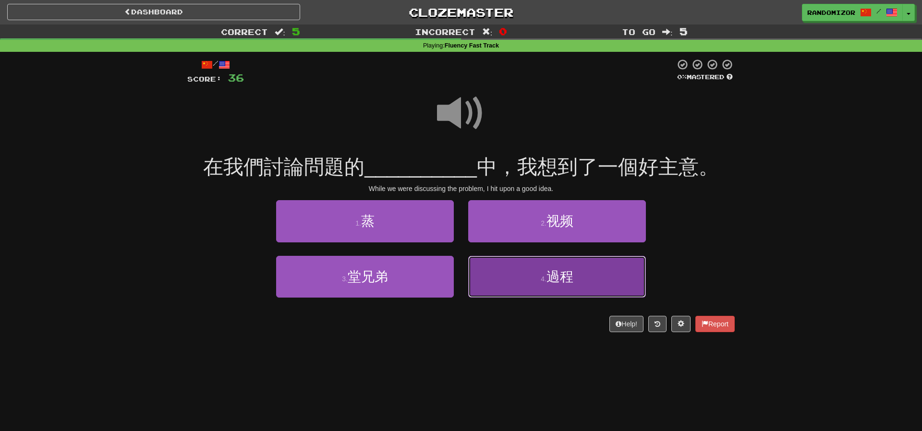
click at [488, 259] on button "4 . 過程" at bounding box center [557, 277] width 178 height 42
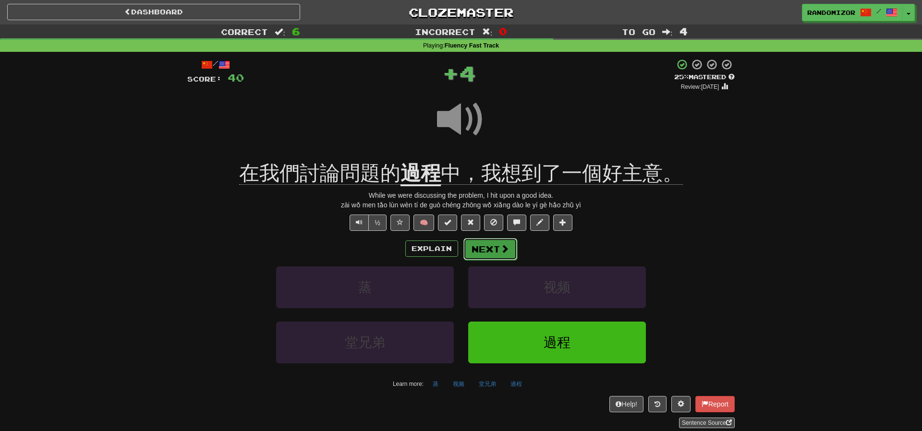
click at [485, 245] on button "Next" at bounding box center [490, 249] width 54 height 22
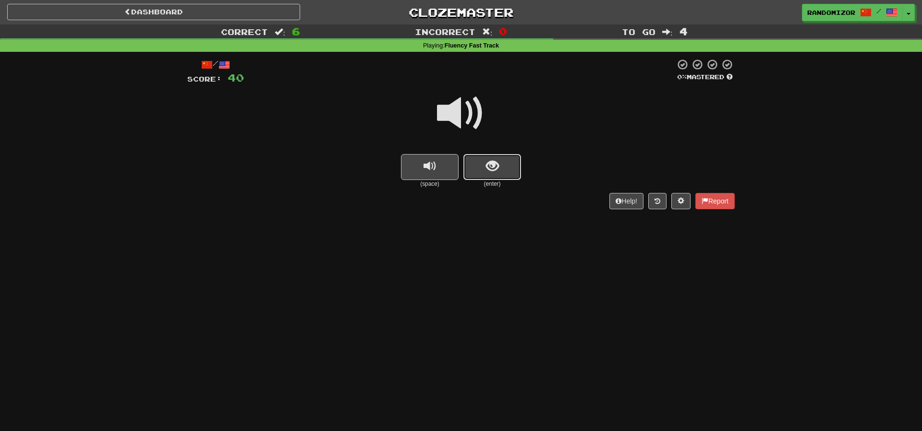
click at [482, 158] on button "show sentence" at bounding box center [492, 167] width 58 height 26
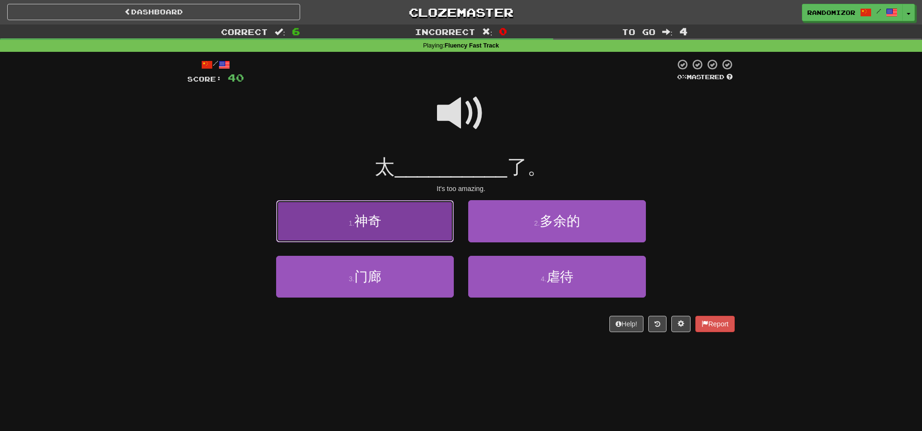
click at [413, 233] on button "1 . 神奇" at bounding box center [365, 221] width 178 height 42
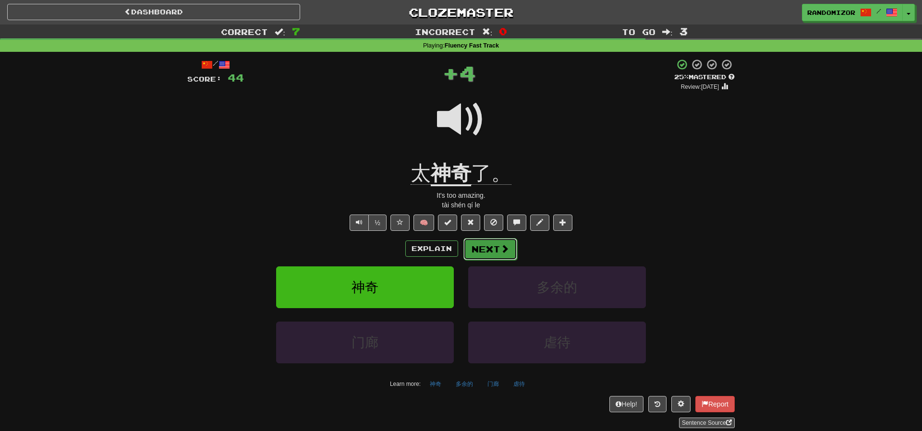
click at [482, 239] on button "Next" at bounding box center [490, 249] width 54 height 22
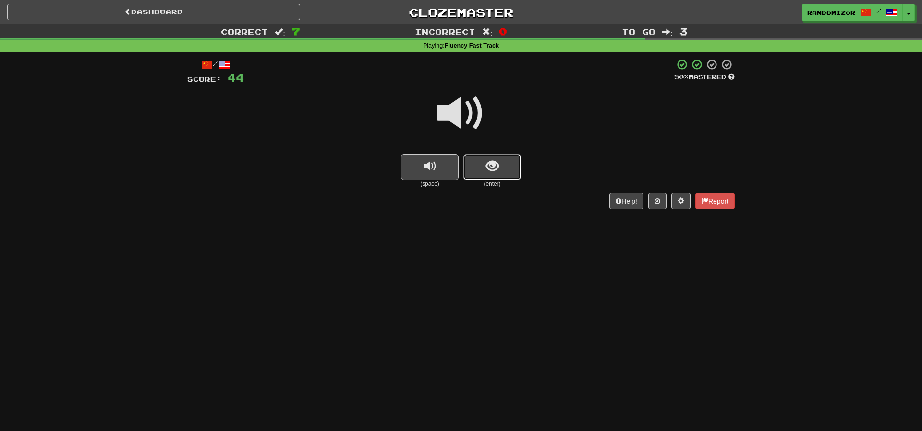
drag, startPoint x: 491, startPoint y: 157, endPoint x: 482, endPoint y: 132, distance: 26.6
click at [491, 157] on button "show sentence" at bounding box center [492, 167] width 58 height 26
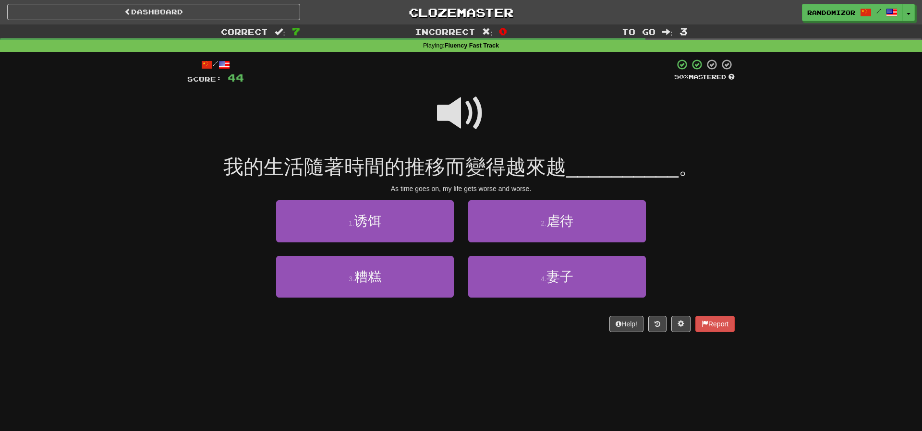
click at [474, 124] on span at bounding box center [461, 113] width 48 height 48
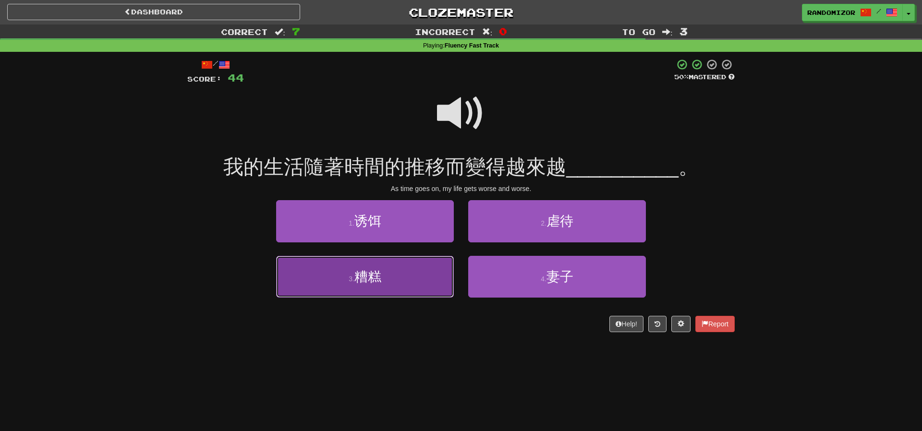
click at [416, 269] on button "3 . 糟糕" at bounding box center [365, 277] width 178 height 42
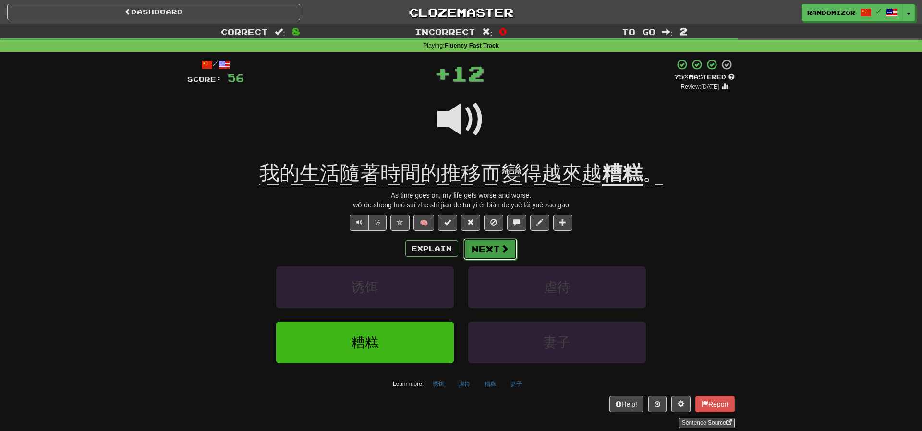
click at [481, 247] on button "Next" at bounding box center [490, 249] width 54 height 22
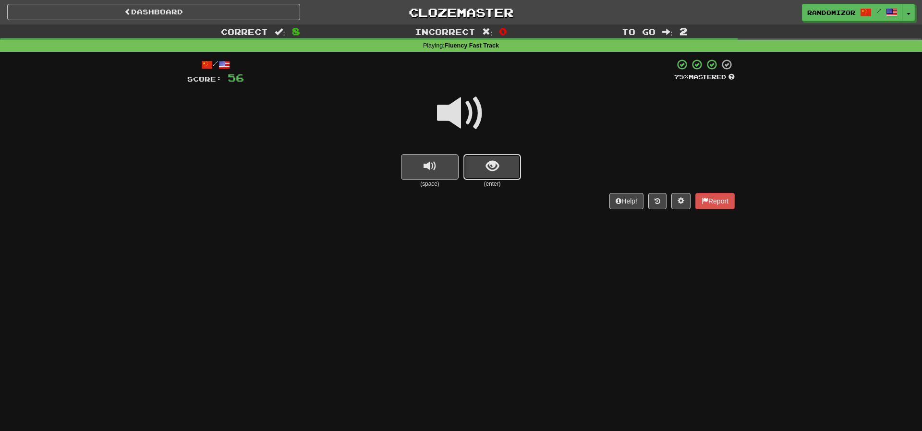
click at [502, 173] on button "show sentence" at bounding box center [492, 167] width 58 height 26
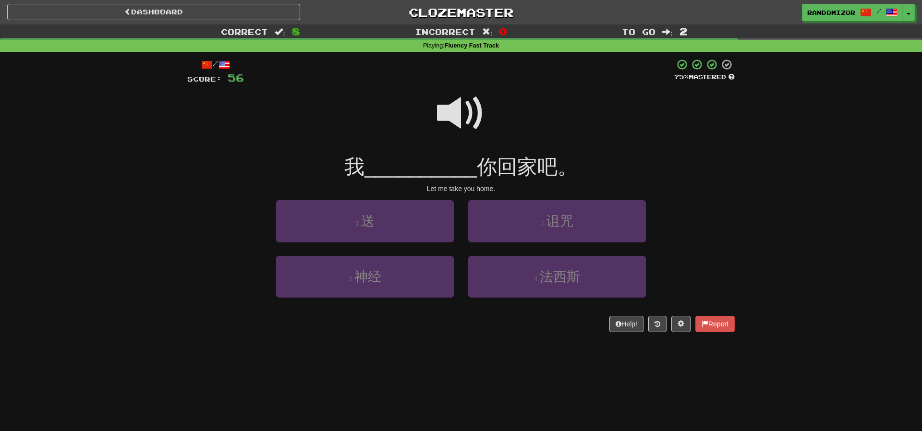
click at [472, 120] on span at bounding box center [461, 113] width 48 height 48
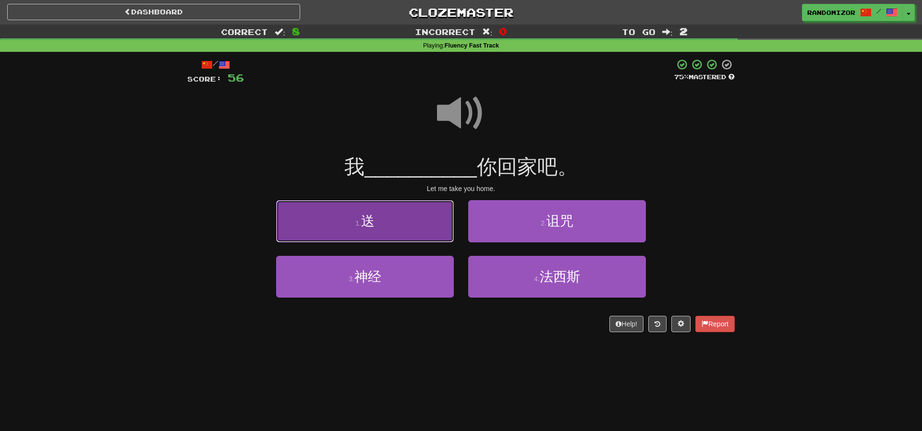
click at [418, 217] on button "1 . 送" at bounding box center [365, 221] width 178 height 42
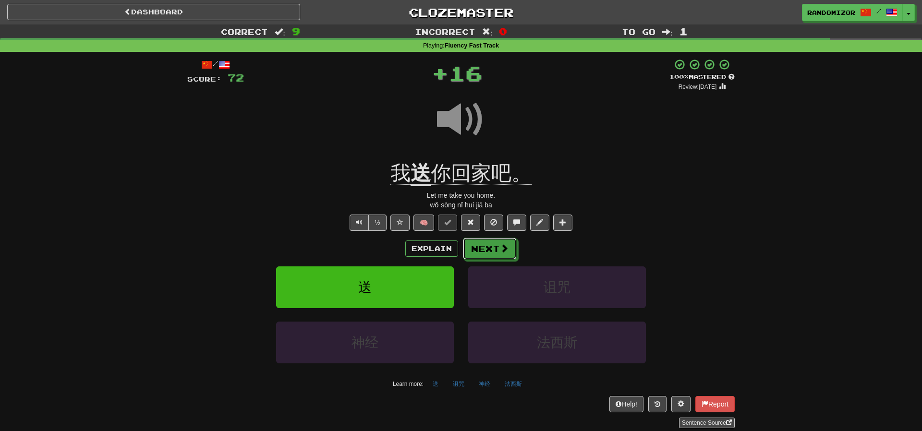
click at [490, 243] on button "Next" at bounding box center [490, 249] width 54 height 22
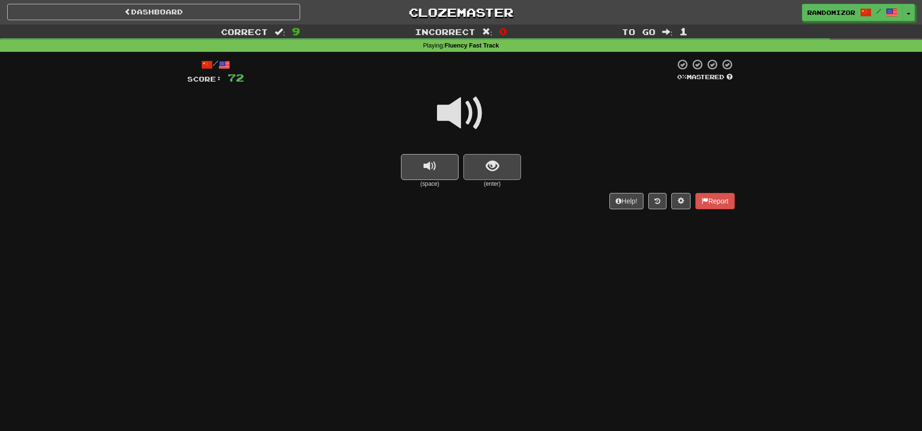
scroll to position [1, 0]
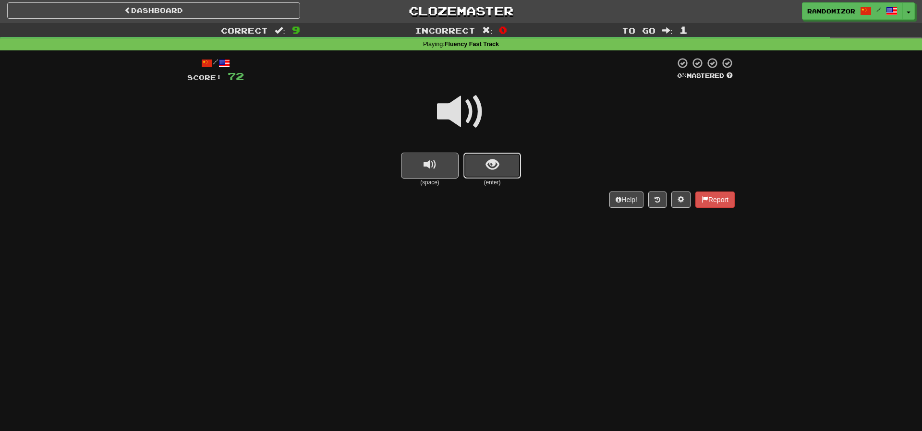
click at [478, 162] on button "show sentence" at bounding box center [492, 166] width 58 height 26
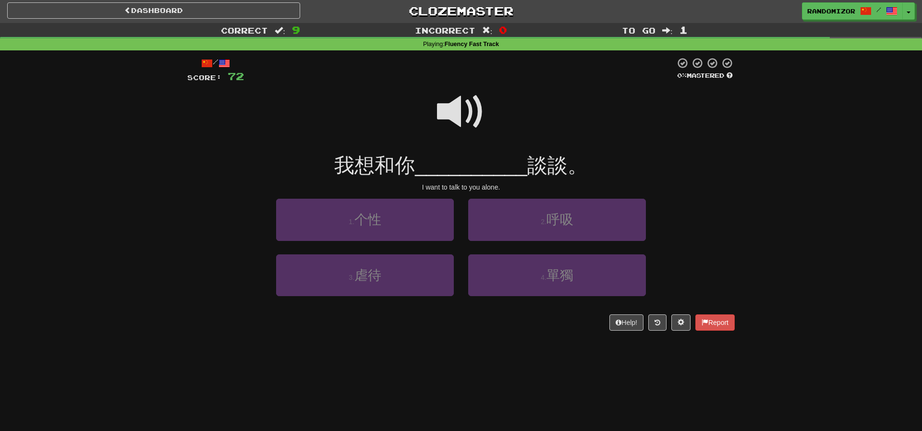
click at [468, 116] on span at bounding box center [461, 112] width 48 height 48
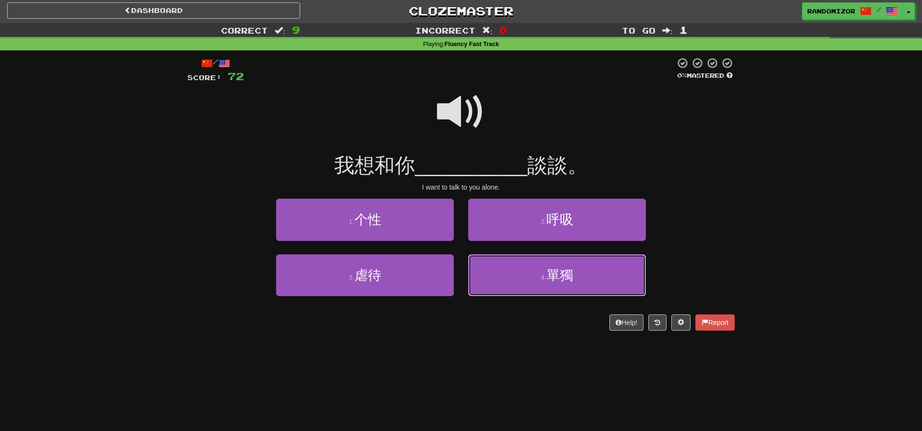
click at [502, 263] on button "4 . 單獨" at bounding box center [557, 275] width 178 height 42
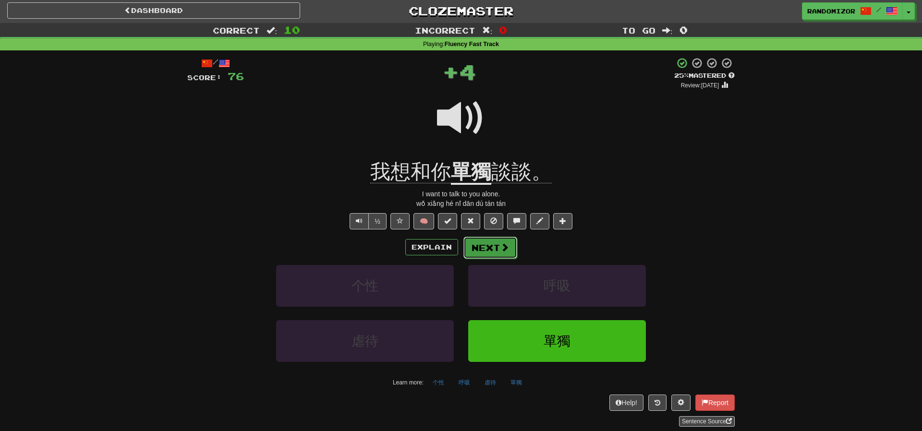
click at [487, 243] on button "Next" at bounding box center [490, 248] width 54 height 22
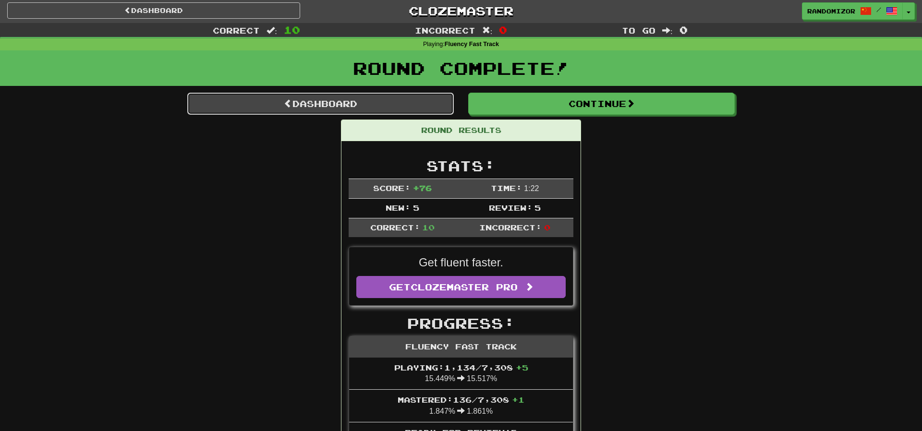
click at [335, 110] on link "Dashboard" at bounding box center [320, 104] width 266 height 22
